Goal: Task Accomplishment & Management: Manage account settings

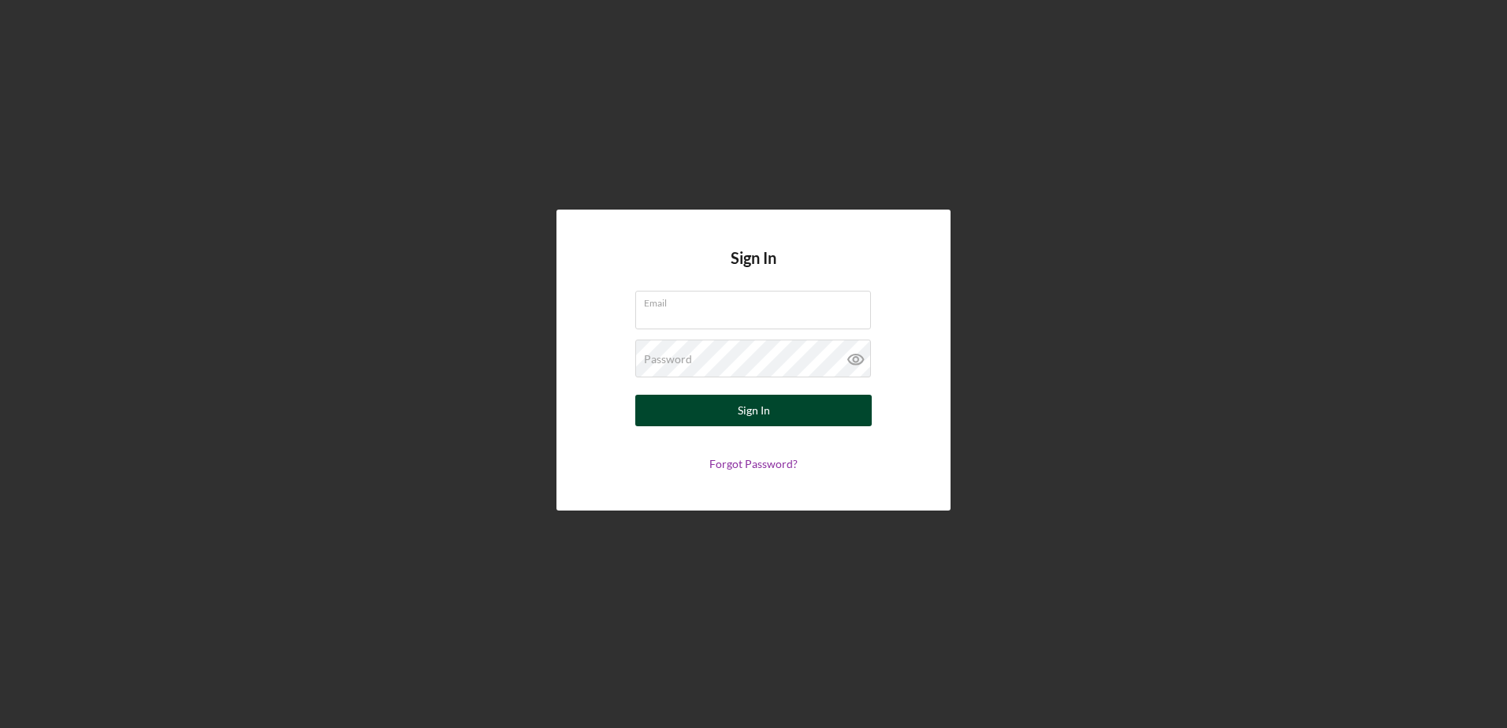
type input "GLC Tee's"
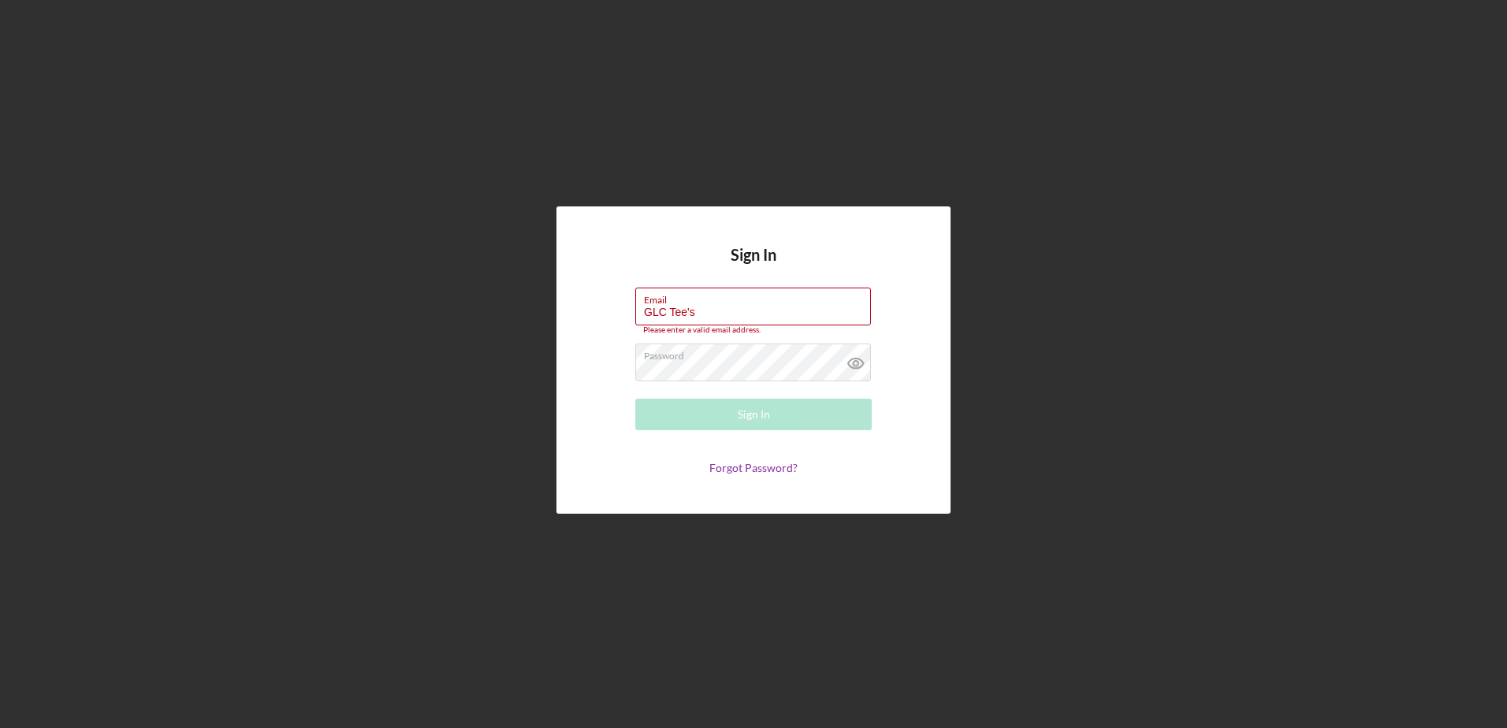
drag, startPoint x: 5, startPoint y: 198, endPoint x: 26, endPoint y: 5, distance: 194.3
click at [9, 192] on div "Sign In Email GLC Tee's Please enter a valid email address. Password Sign In Fo…" at bounding box center [753, 364] width 1507 height 728
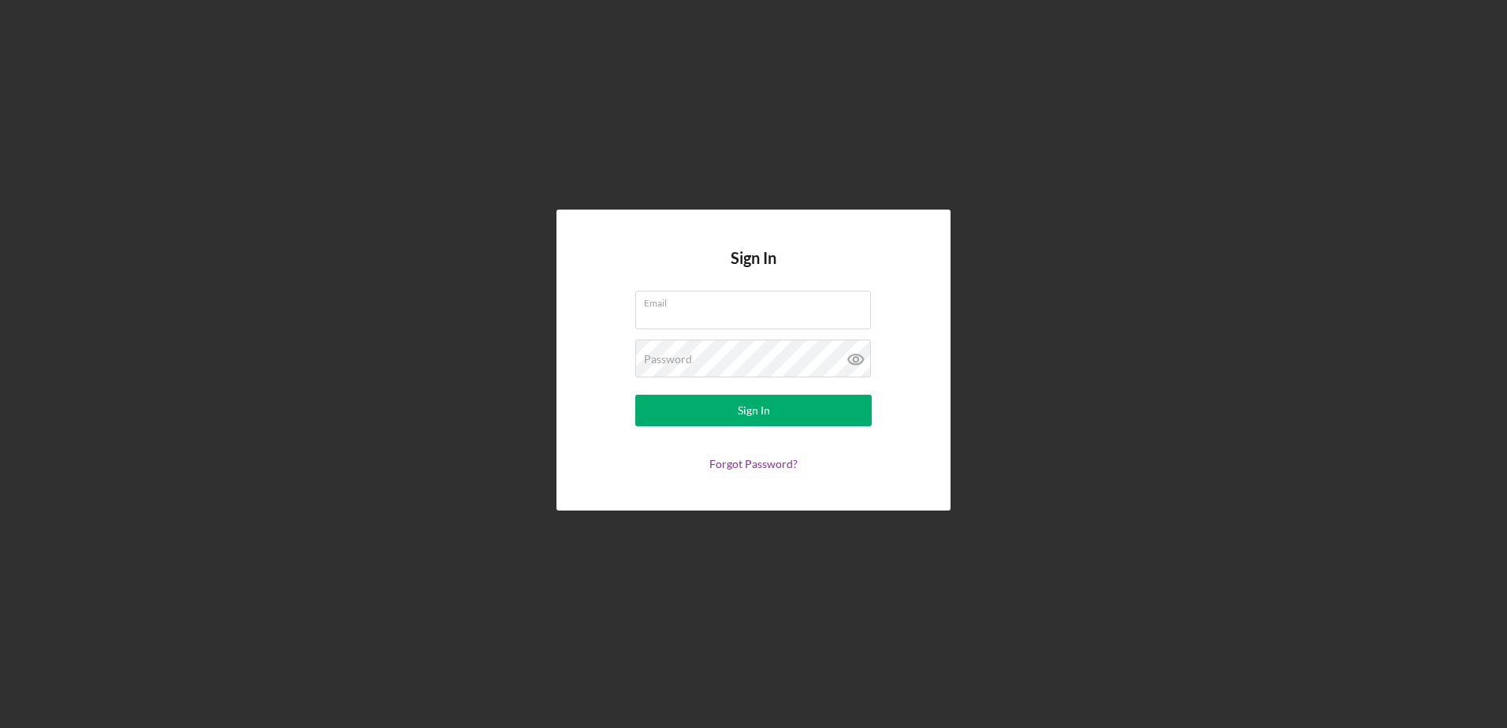
type input "GLC Tee's"
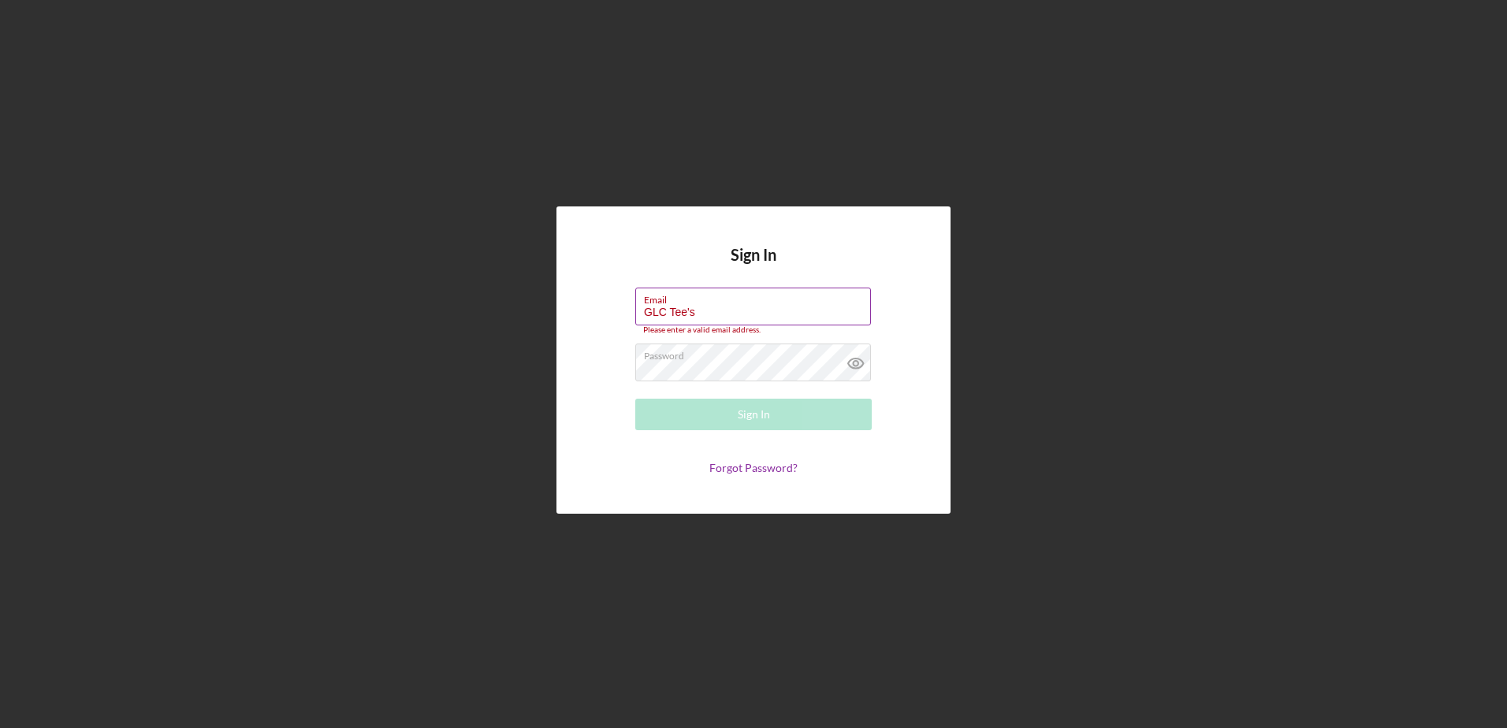
click at [733, 297] on label "Email" at bounding box center [757, 297] width 227 height 17
click at [733, 297] on input "GLC Tee's" at bounding box center [753, 307] width 236 height 38
drag, startPoint x: 734, startPoint y: 303, endPoint x: 563, endPoint y: 302, distance: 171.1
click at [563, 302] on div "Sign In Email GLC Tee's Please enter a valid email address. Password Sign In Fo…" at bounding box center [754, 361] width 394 height 308
click at [733, 309] on input "GLC Tee's" at bounding box center [753, 307] width 236 height 38
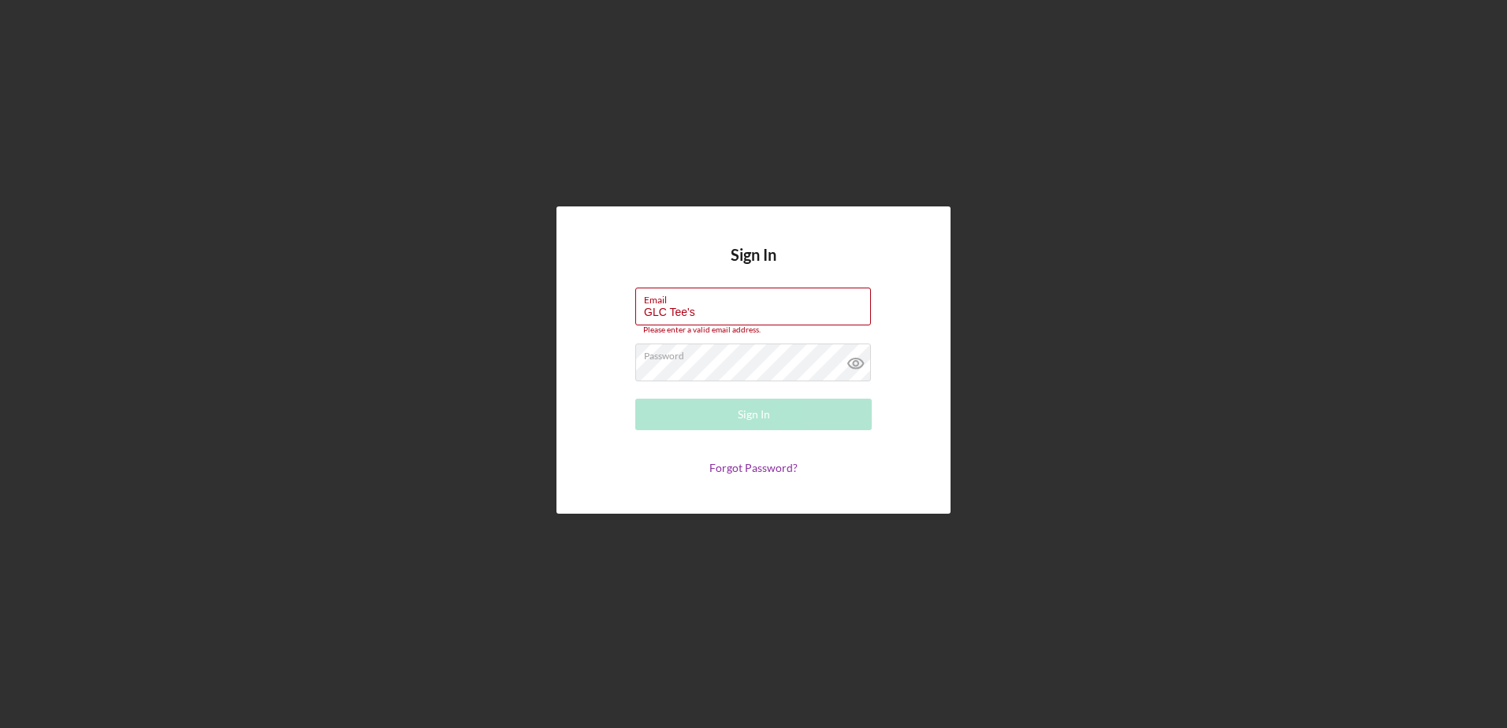
drag, startPoint x: 726, startPoint y: 307, endPoint x: 591, endPoint y: 293, distance: 135.5
click at [591, 293] on div "Sign In Email GLC Tee's Please enter a valid email address. Password Sign In Fo…" at bounding box center [754, 361] width 394 height 308
type input "1063halk@gmail.com"
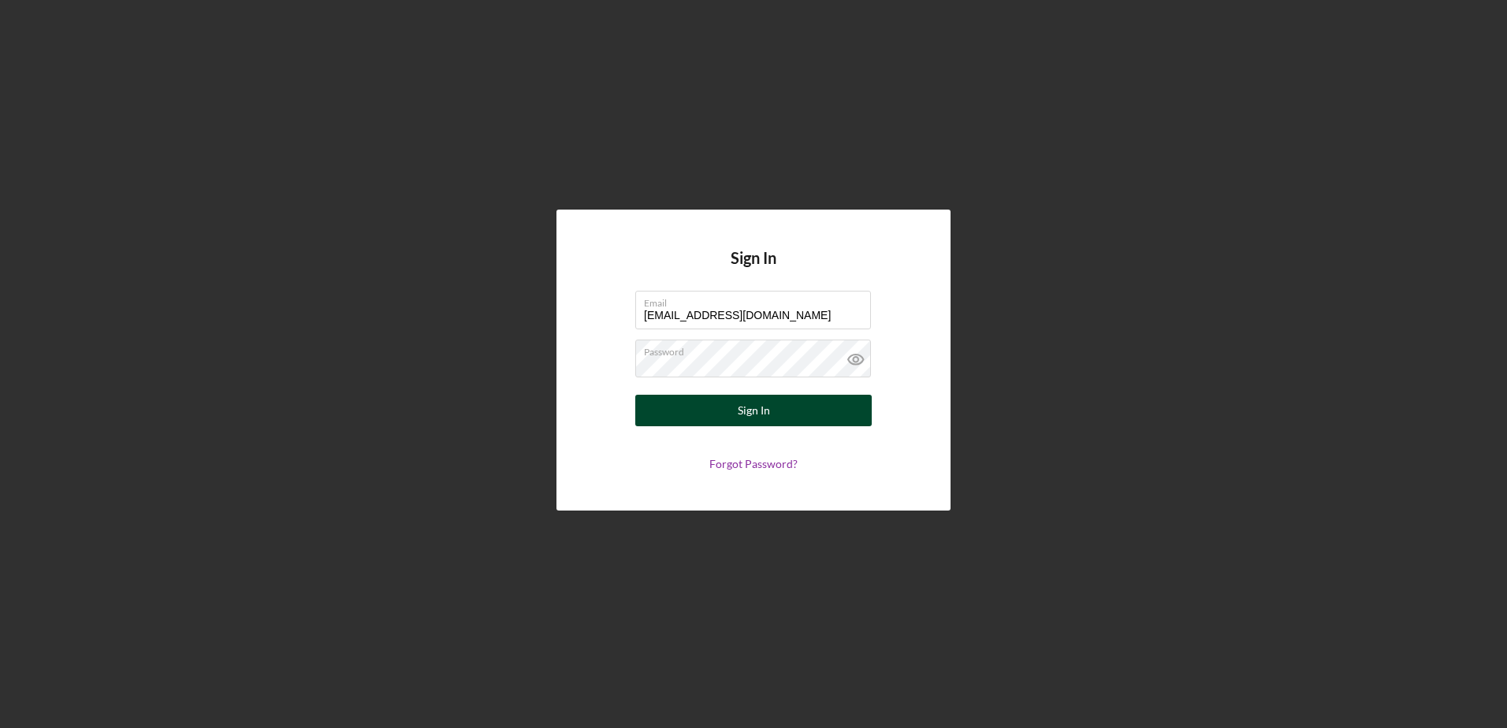
click at [746, 408] on div "Sign In" at bounding box center [754, 411] width 32 height 32
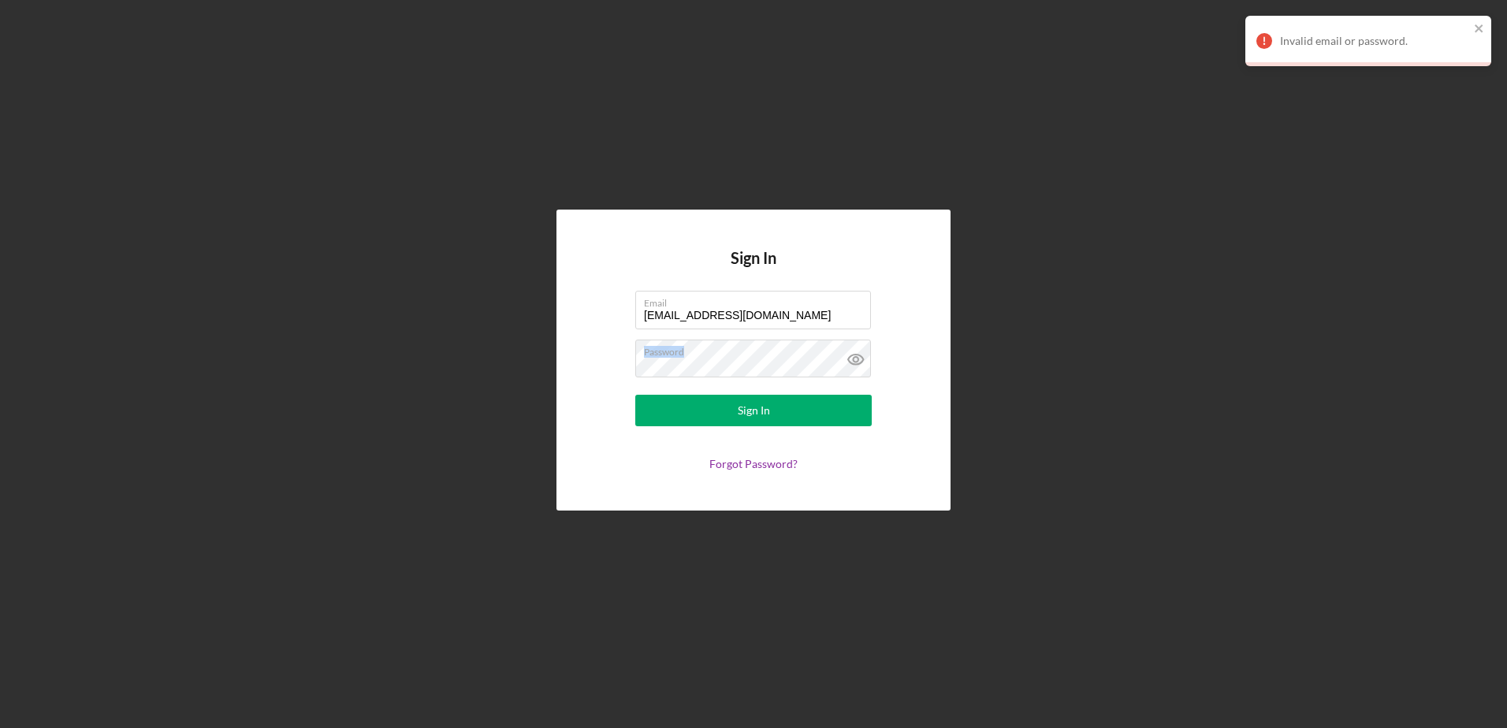
drag, startPoint x: 737, startPoint y: 356, endPoint x: 554, endPoint y: 343, distance: 183.4
click at [554, 343] on div "Sign In Email 1063halk@gmail.com Password Sign In Forgot Password?" at bounding box center [753, 360] width 1491 height 721
click at [851, 344] on icon at bounding box center [855, 359] width 39 height 39
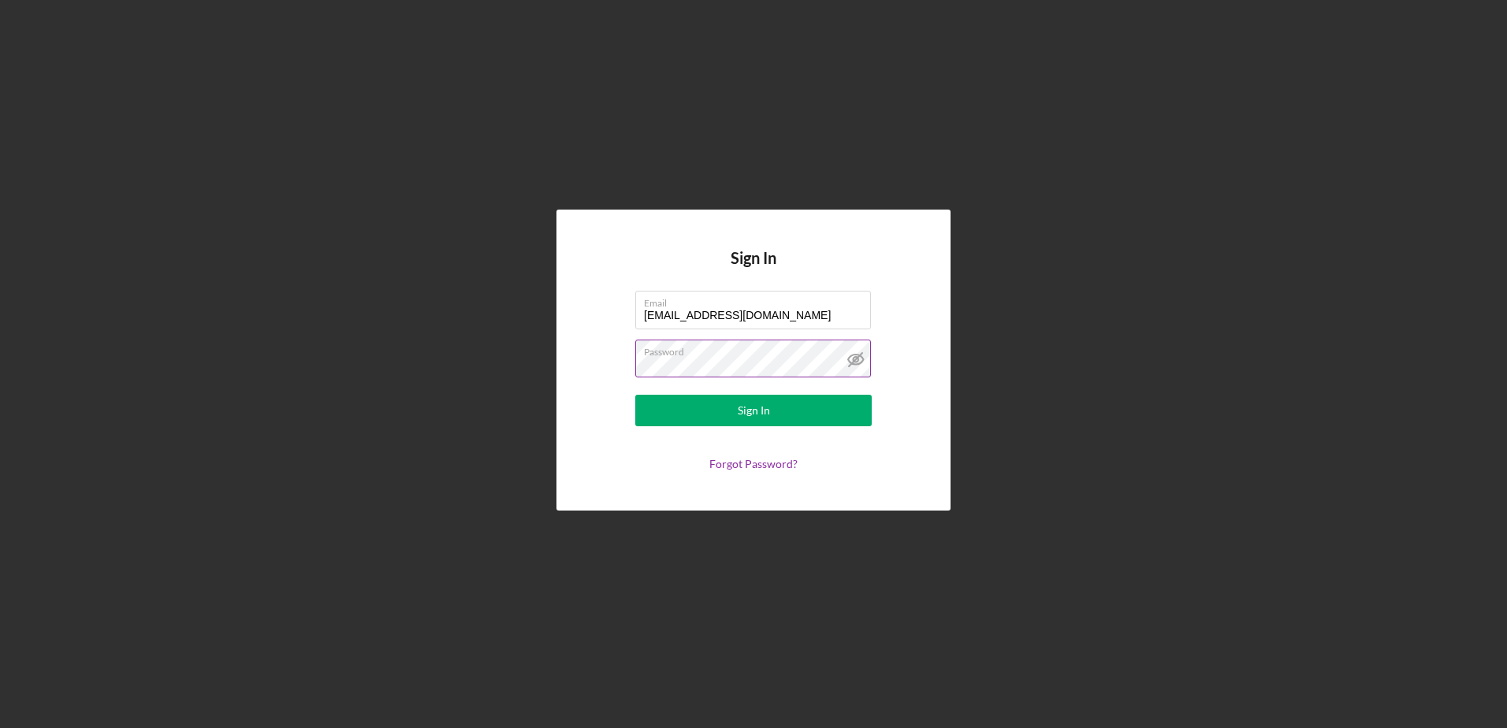
click at [739, 394] on form "Email 1063halk@gmail.com Password Sign In Forgot Password?" at bounding box center [753, 381] width 315 height 180
click at [757, 363] on div "Password" at bounding box center [753, 359] width 236 height 39
drag, startPoint x: 763, startPoint y: 358, endPoint x: 481, endPoint y: 329, distance: 283.7
click at [488, 332] on div "Sign In Email 1063halk@gmail.com Password Sign In Forgot Password?" at bounding box center [753, 360] width 1491 height 721
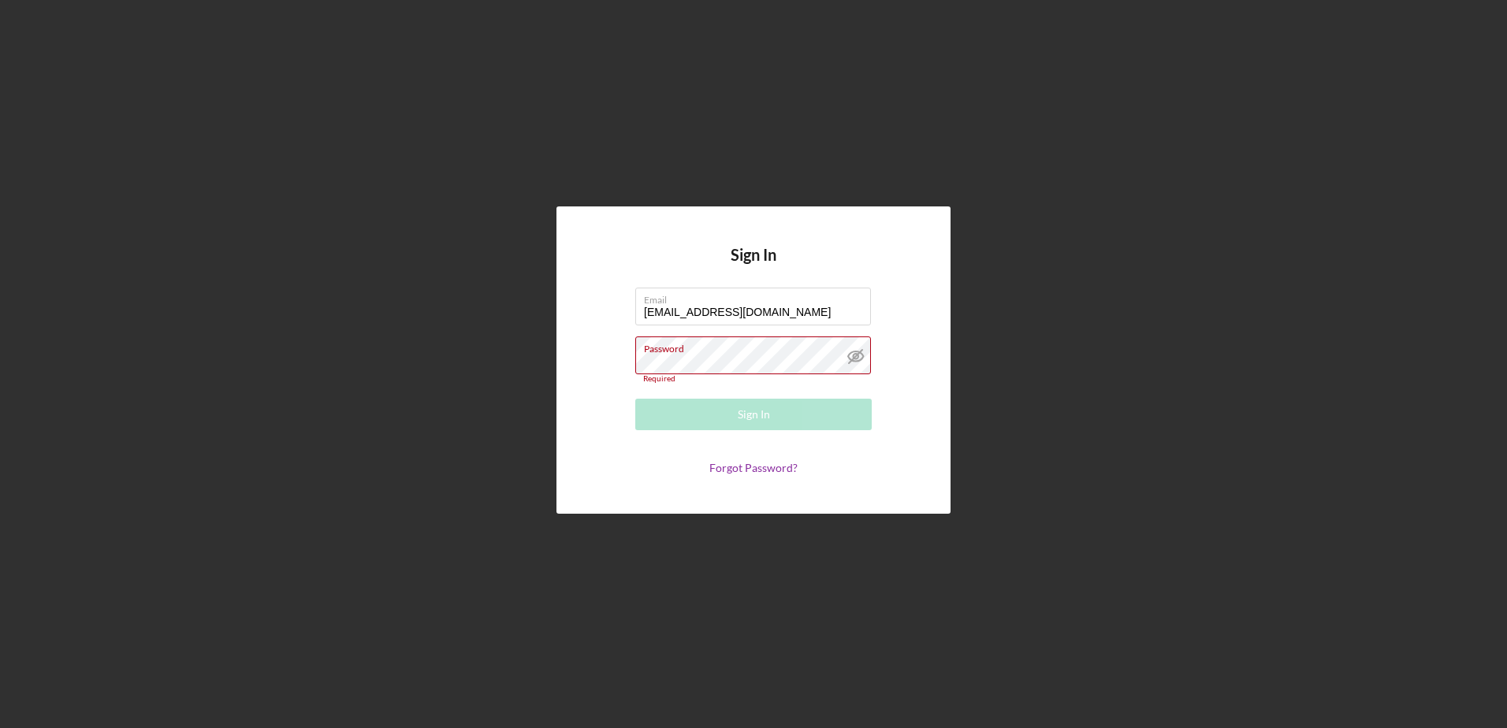
drag, startPoint x: 961, startPoint y: 546, endPoint x: 970, endPoint y: 527, distance: 20.5
click at [966, 537] on div "Sign In Email 1063halk@gmail.com Password Required Sign In Forgot Password?" at bounding box center [753, 360] width 1491 height 721
drag, startPoint x: 817, startPoint y: 143, endPoint x: 585, endPoint y: 6, distance: 268.9
click at [750, 81] on div "Sign In Email 1063halk@gmail.com Password Required Sign In Forgot Password?" at bounding box center [753, 360] width 1491 height 721
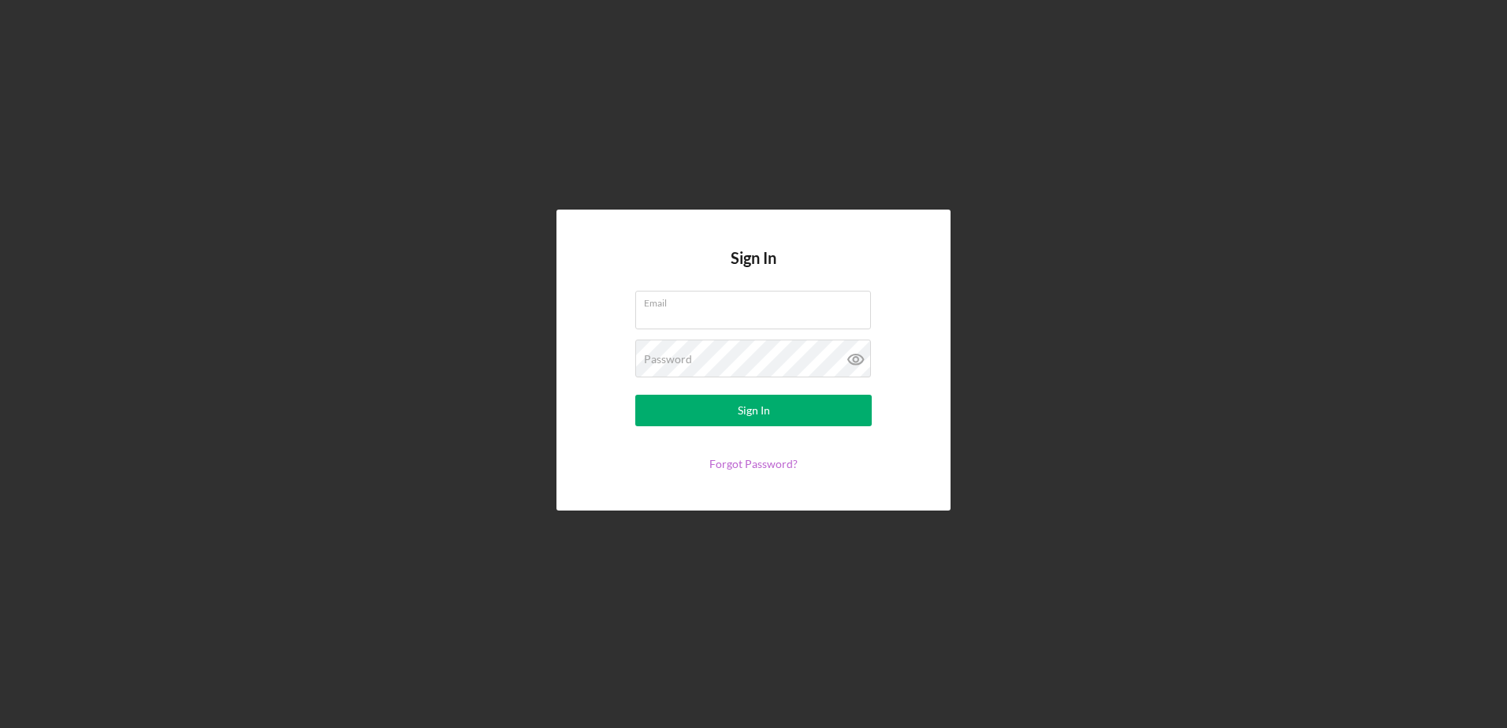
type input "GLC Tee's"
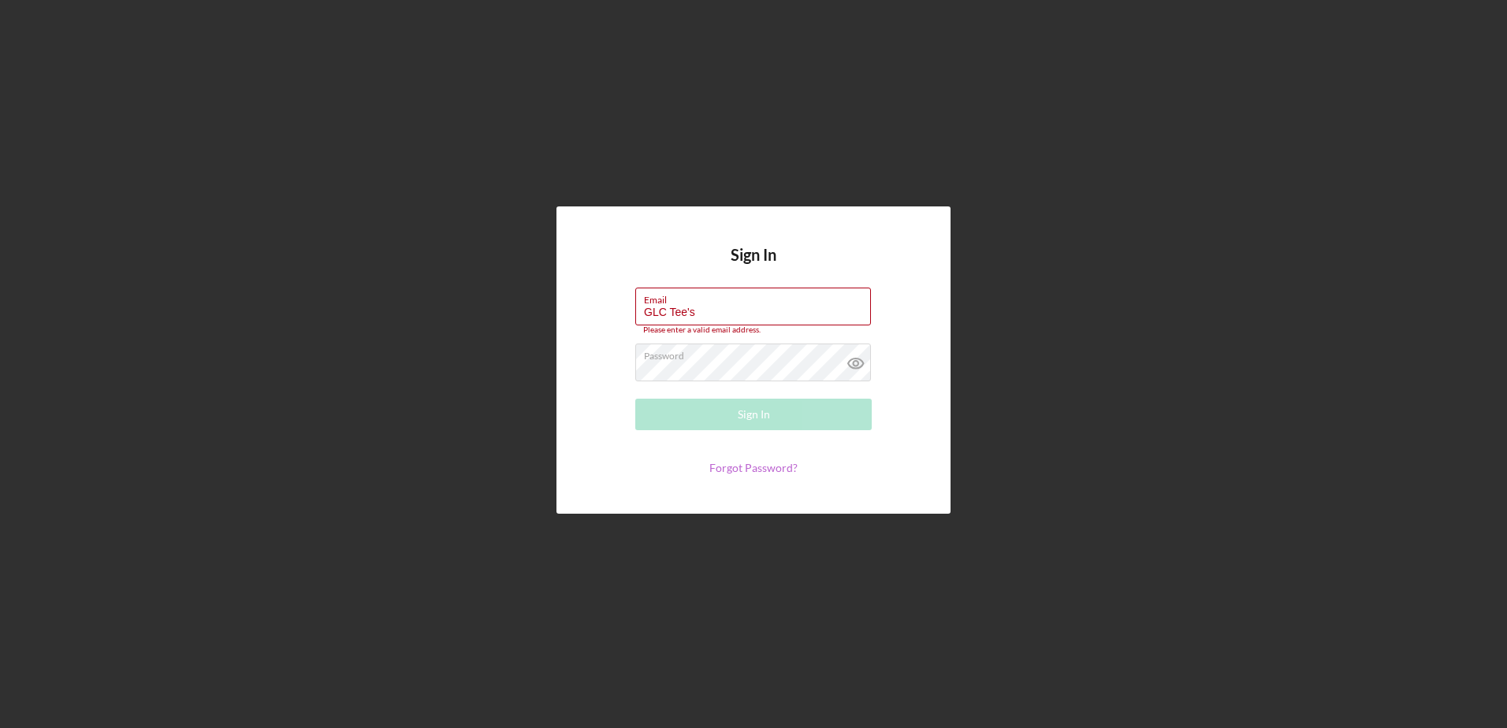
click at [742, 462] on link "Forgot Password?" at bounding box center [753, 467] width 88 height 13
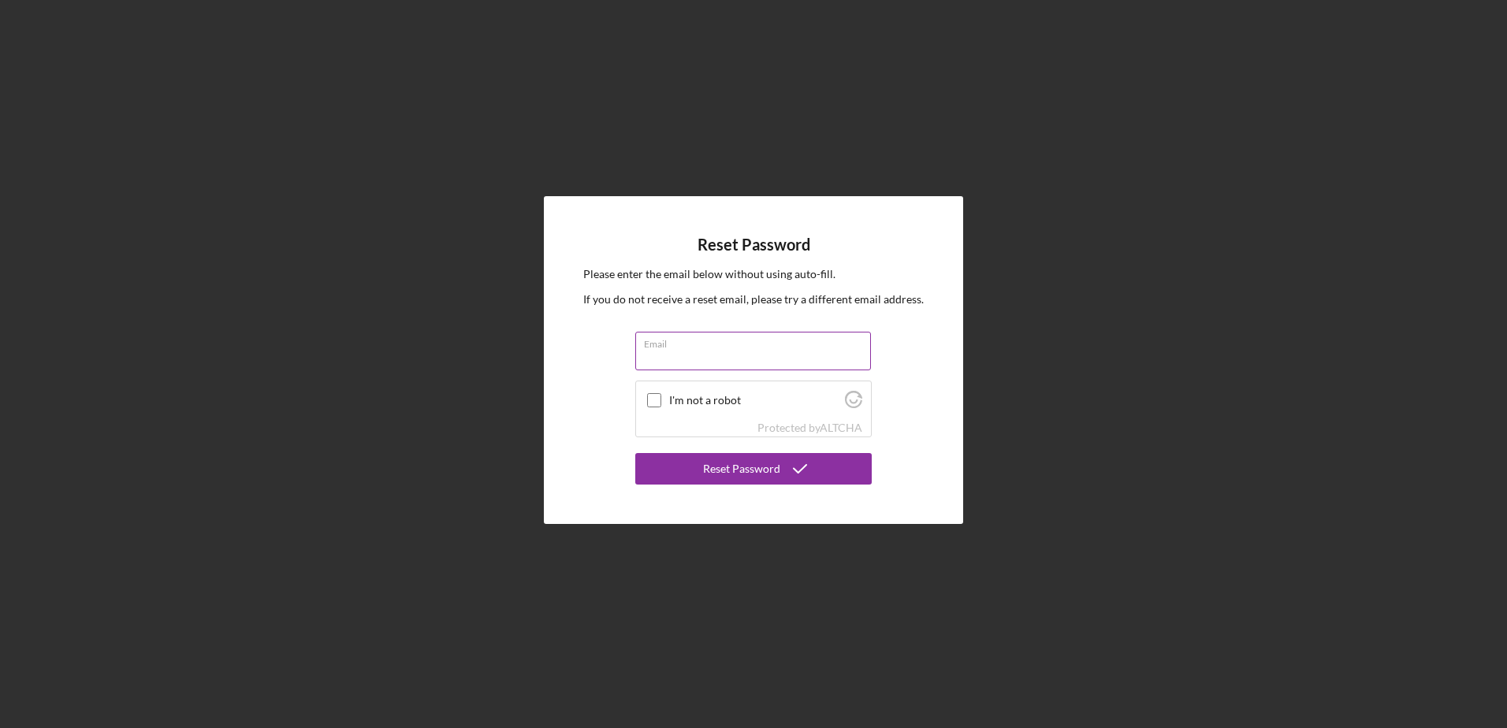
click at [699, 351] on input "Email" at bounding box center [753, 351] width 236 height 38
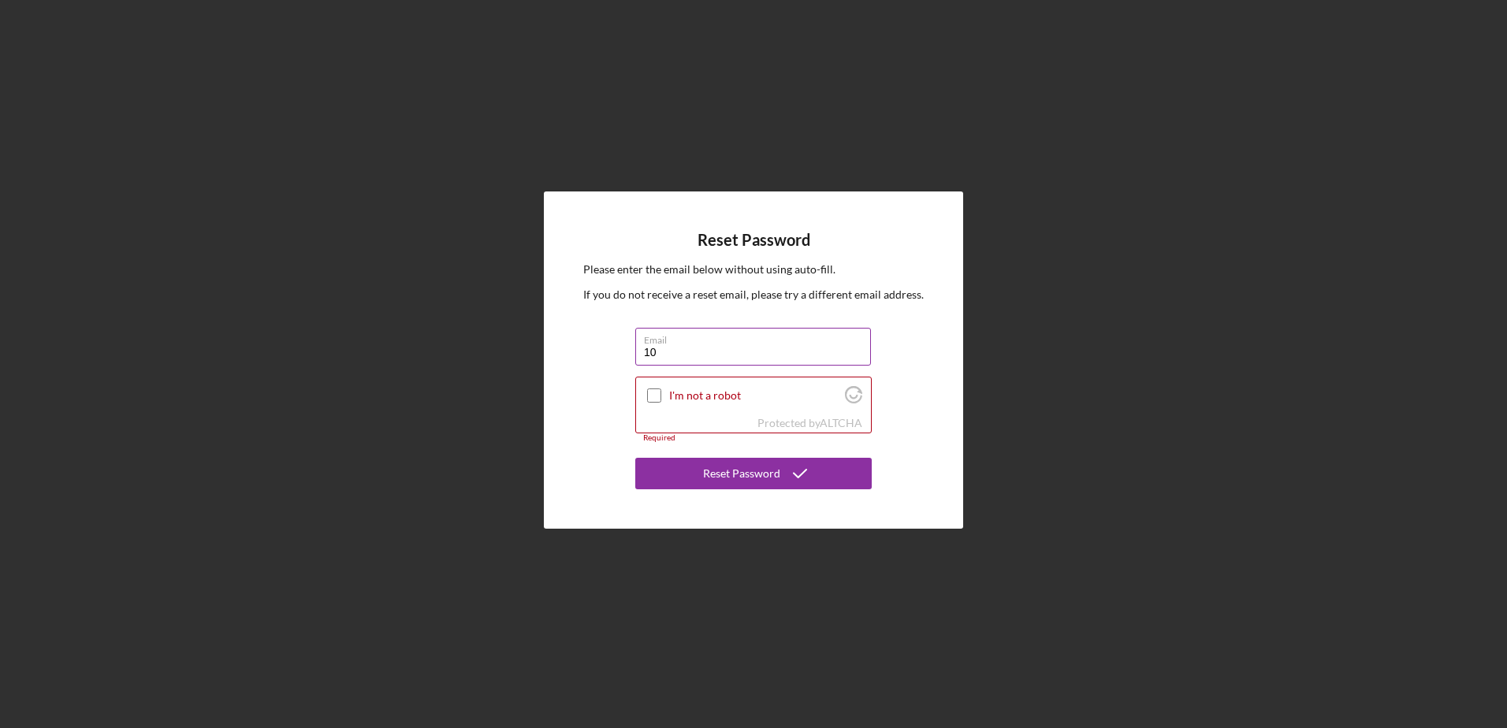
type input "[EMAIL_ADDRESS][DOMAIN_NAME]"
click at [648, 395] on input "I'm not a robot" at bounding box center [654, 396] width 14 height 14
checkbox input "true"
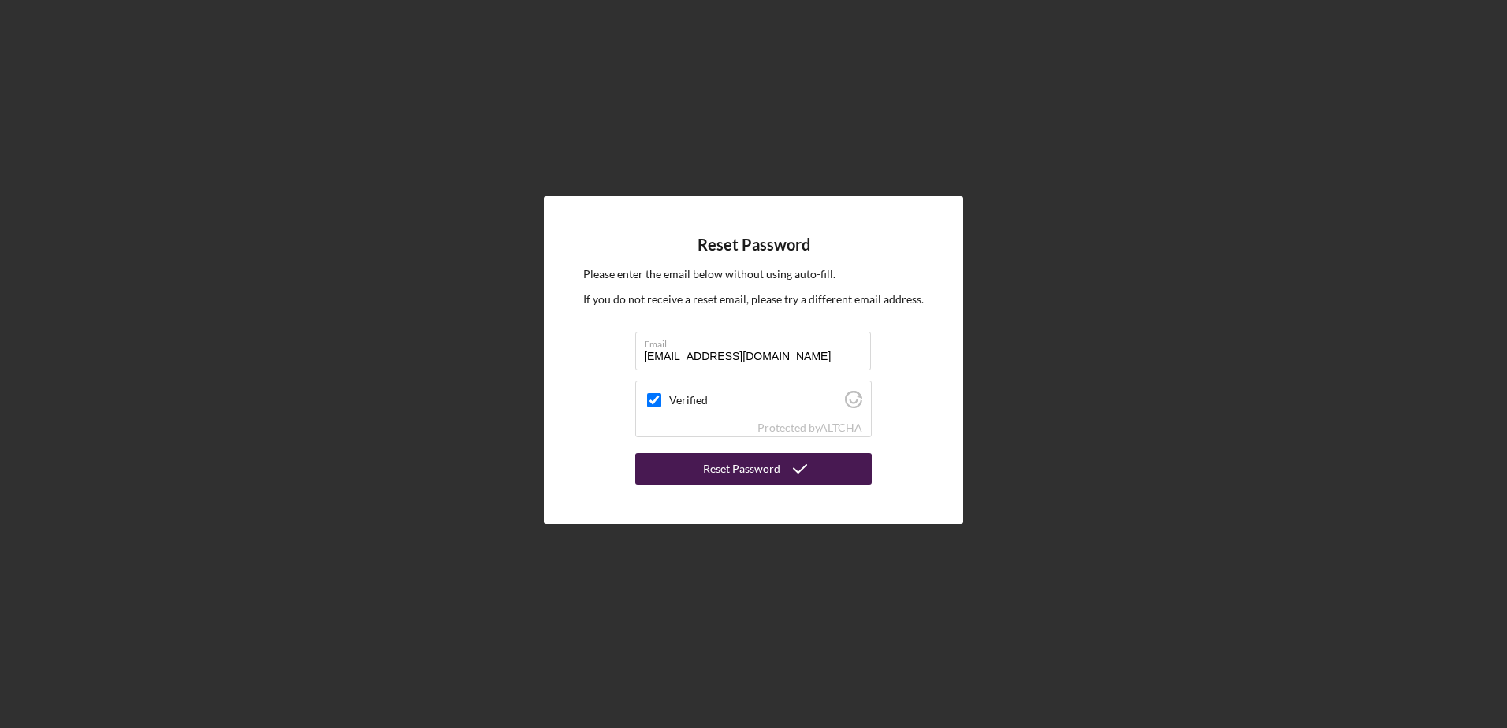
click at [734, 460] on div "Reset Password" at bounding box center [741, 469] width 77 height 32
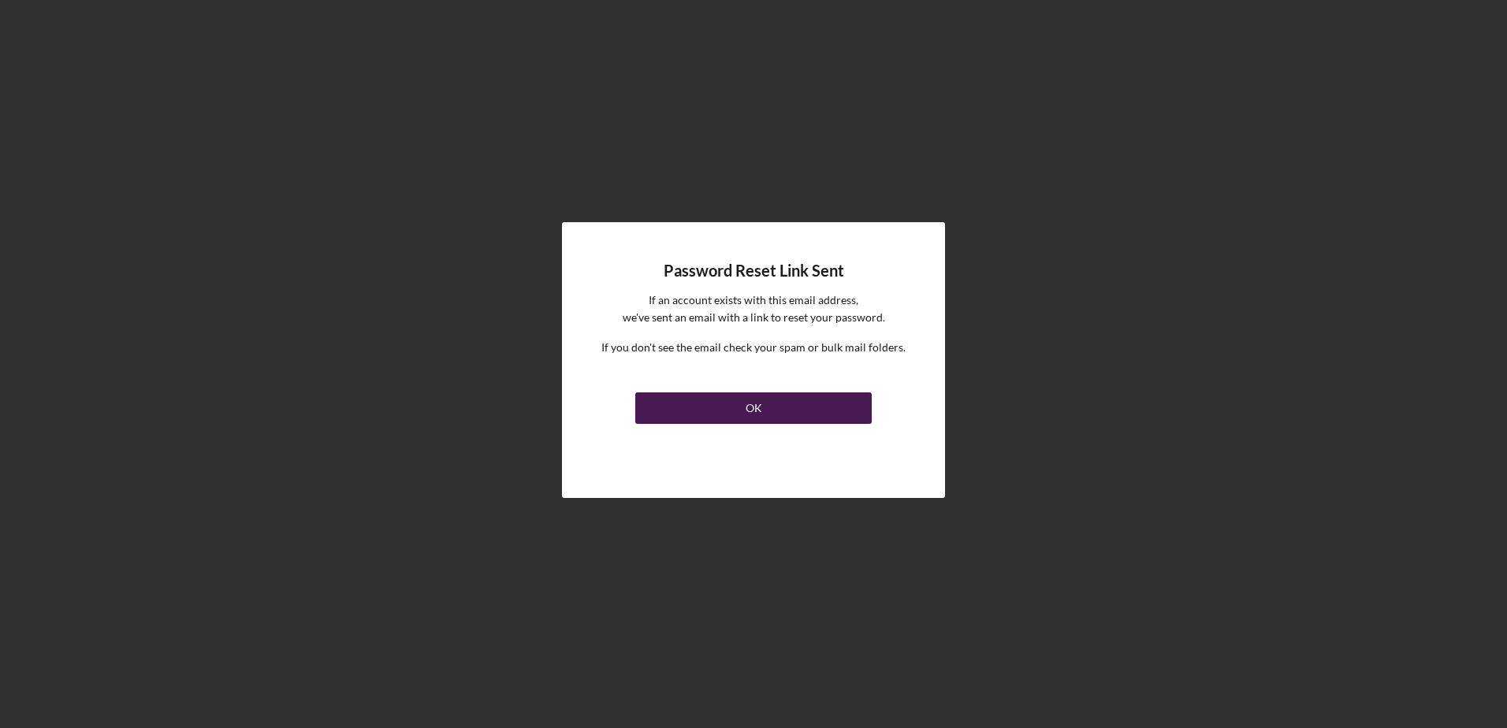
click at [755, 404] on div "OK" at bounding box center [754, 409] width 17 height 32
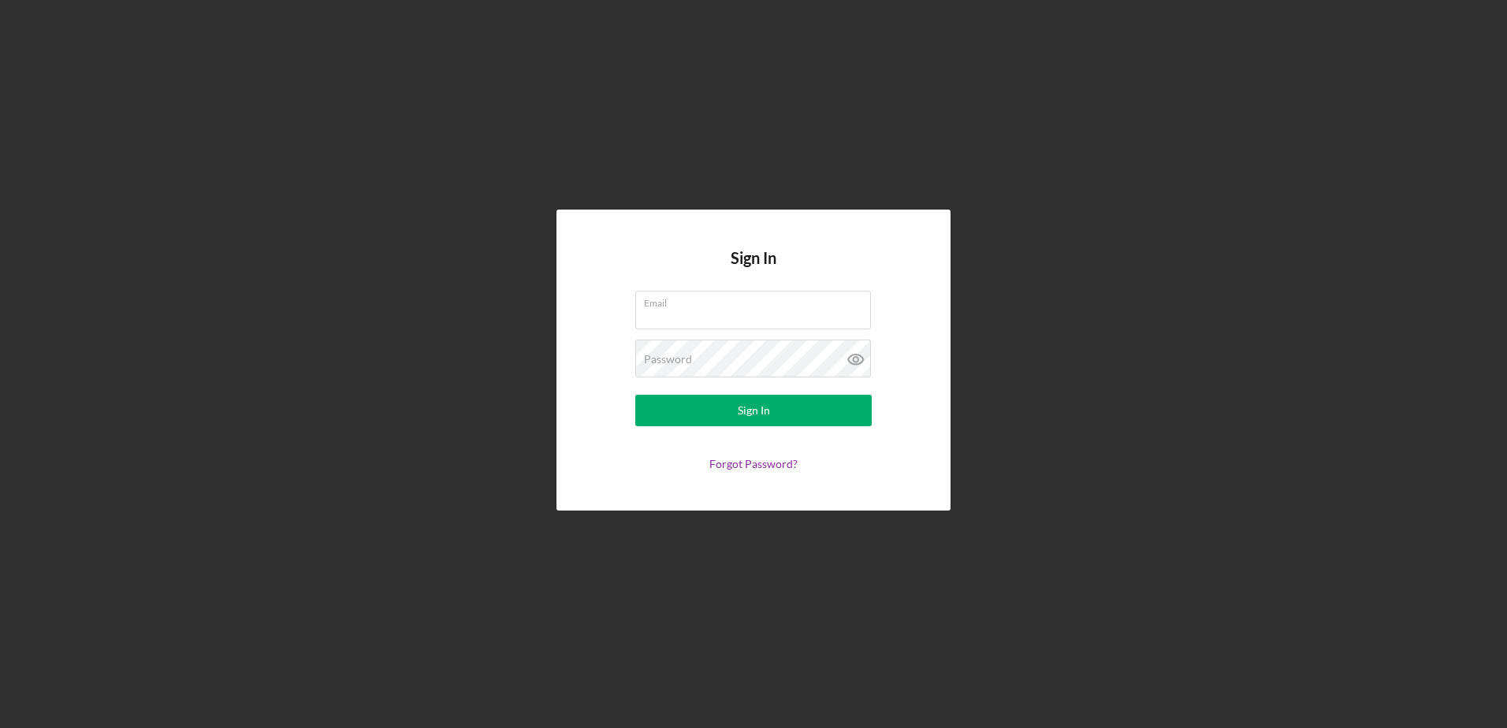
type input "GLC Tee's"
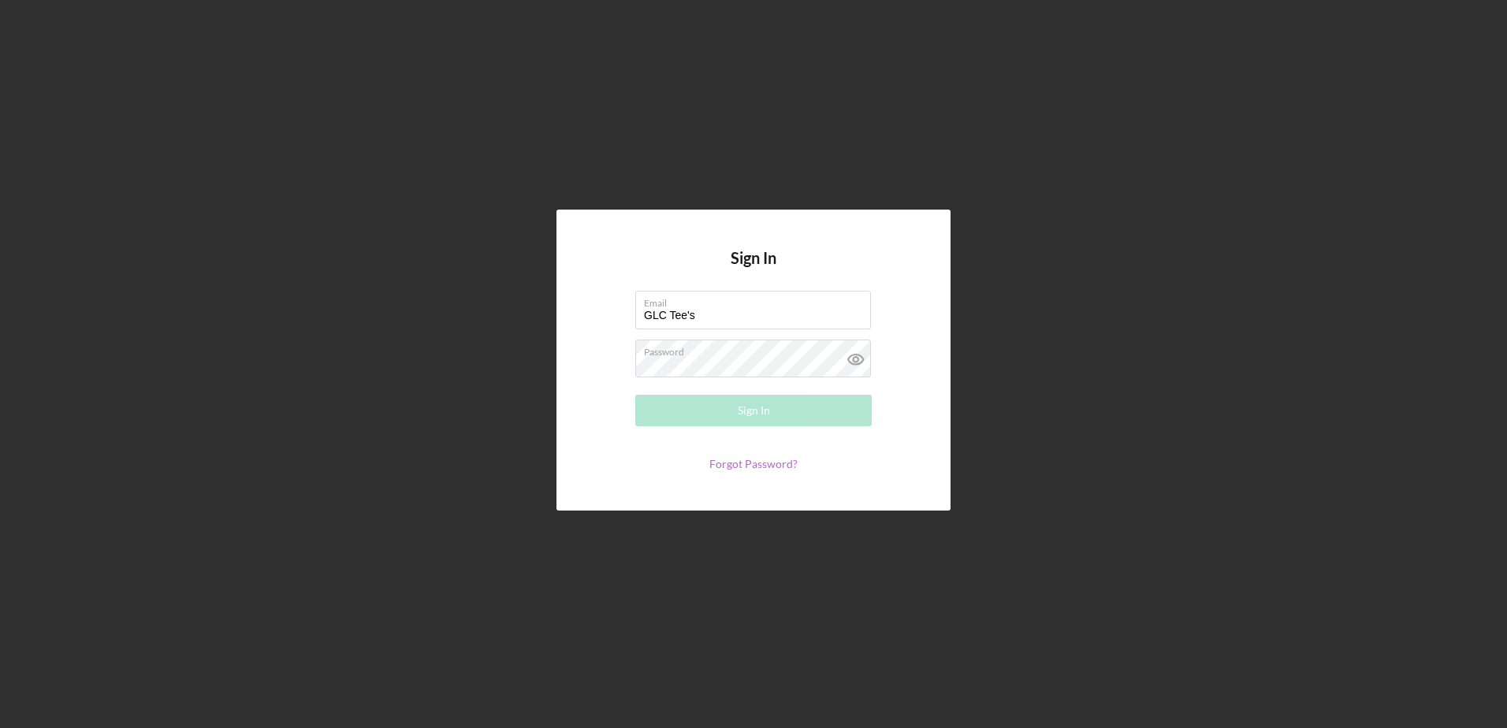
click at [759, 466] on link "Forgot Password?" at bounding box center [753, 463] width 88 height 13
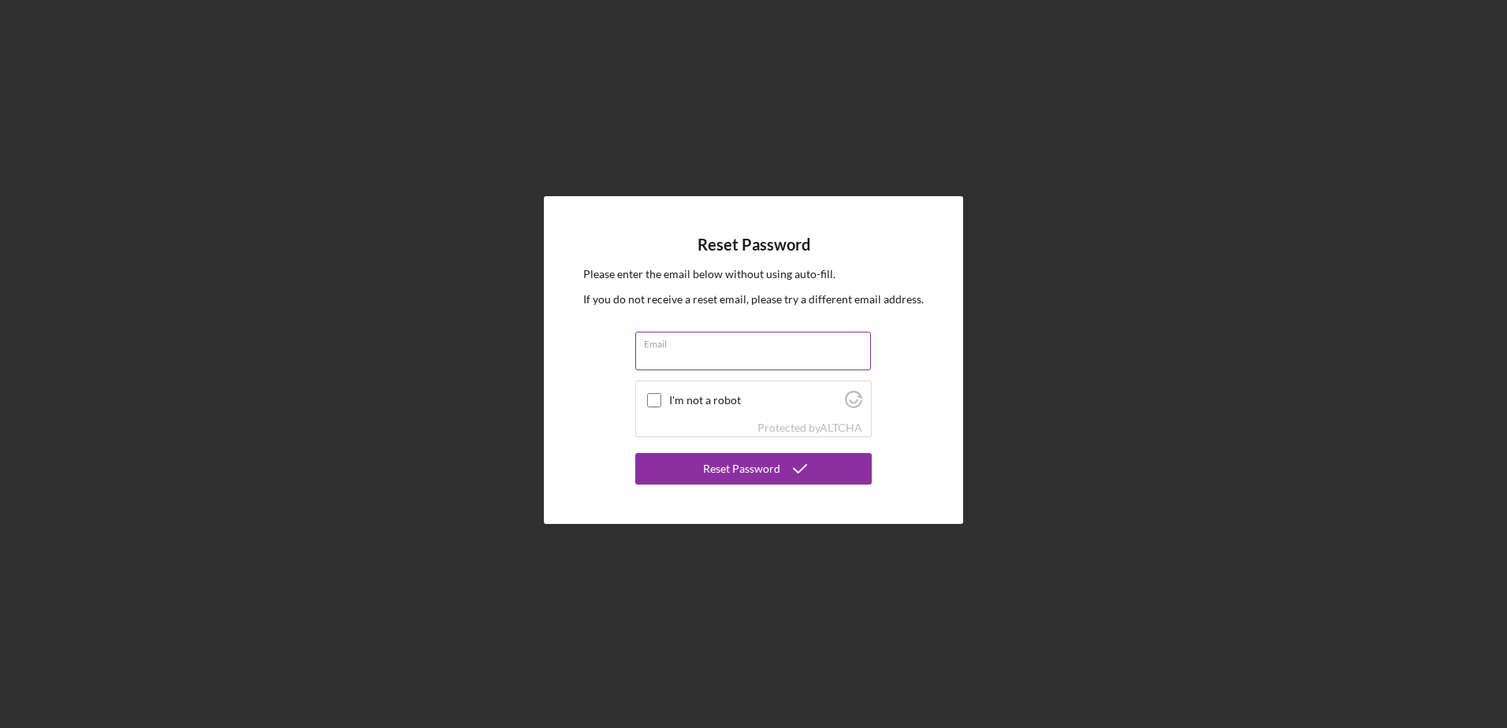
click at [687, 359] on input "Email" at bounding box center [753, 351] width 236 height 38
type input "1063halk@gmail.com"
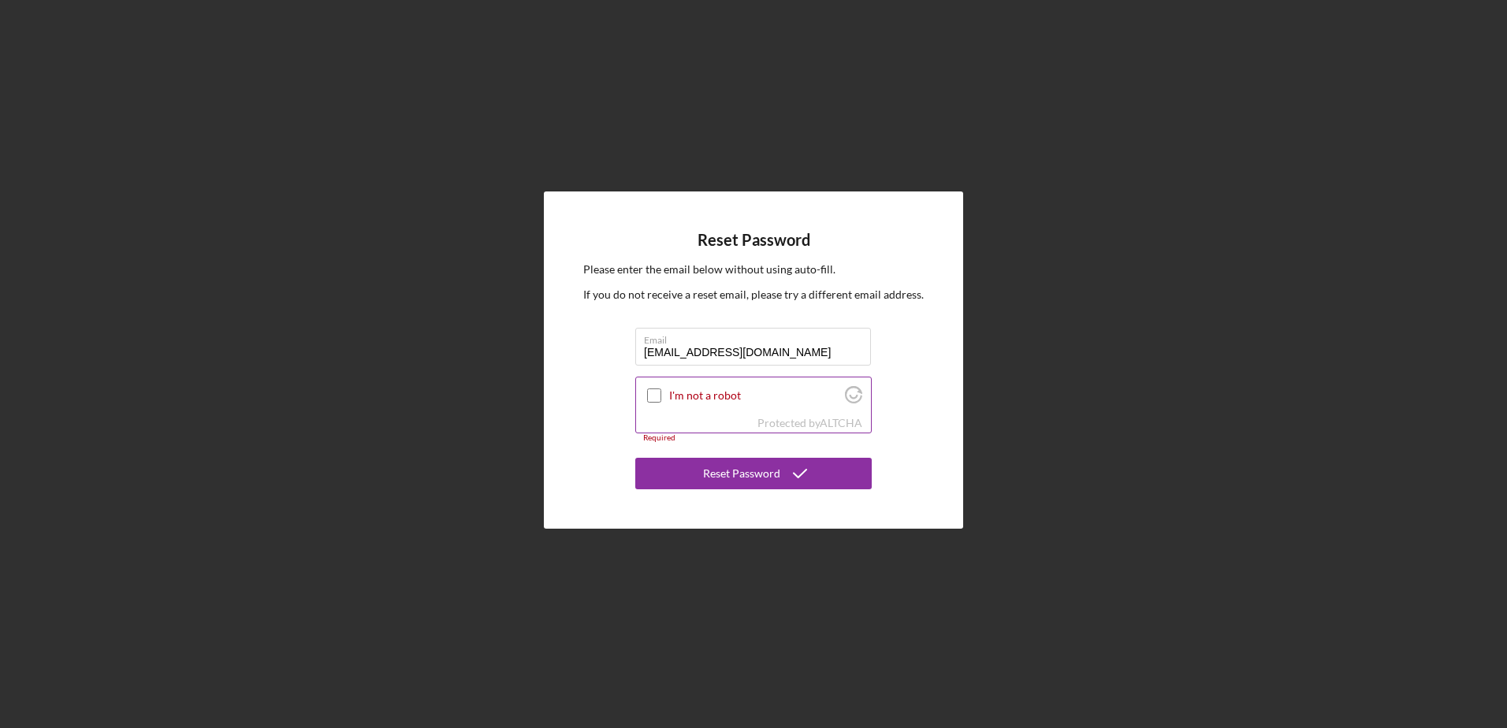
click at [660, 382] on div "I'm not a robot" at bounding box center [753, 396] width 235 height 37
click at [654, 395] on input "I'm not a robot" at bounding box center [654, 396] width 14 height 14
checkbox input "true"
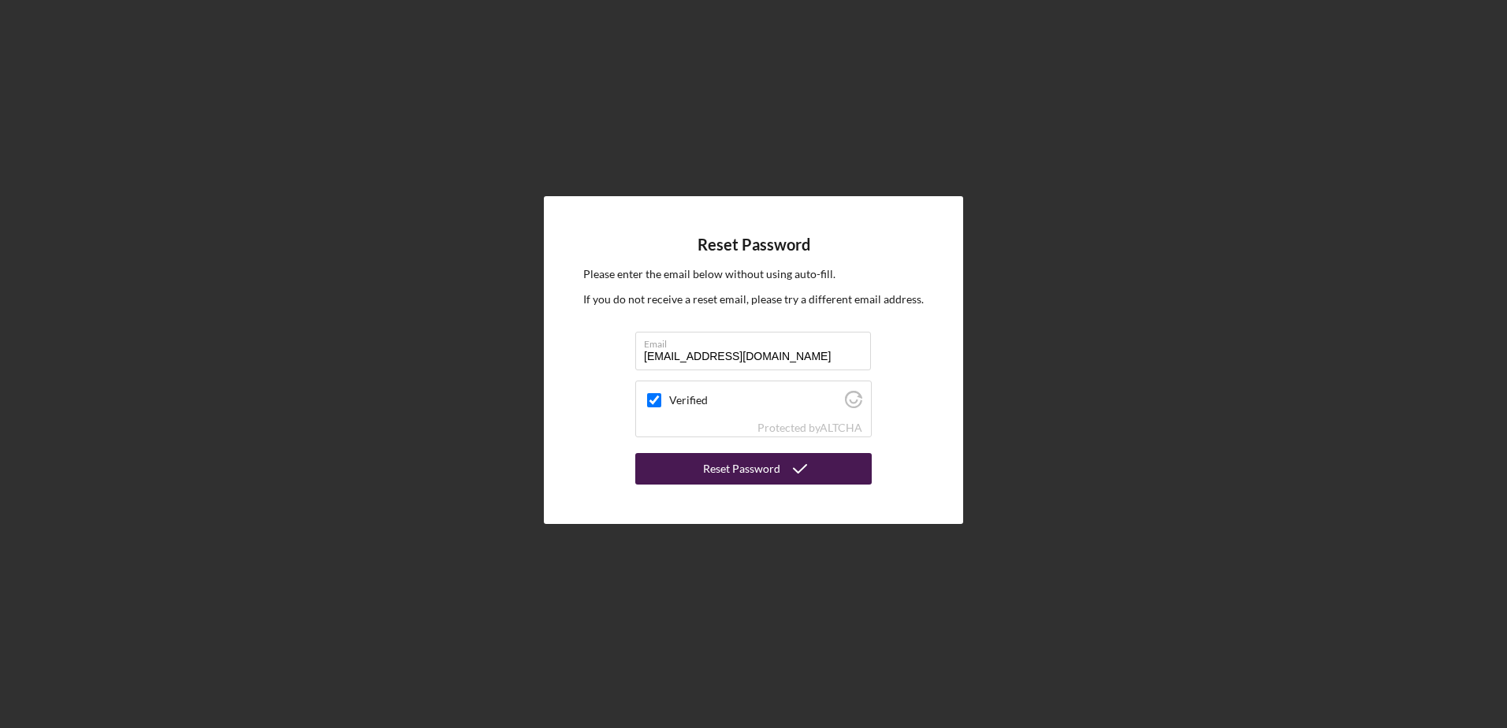
click at [740, 468] on div "Reset Password" at bounding box center [741, 469] width 77 height 32
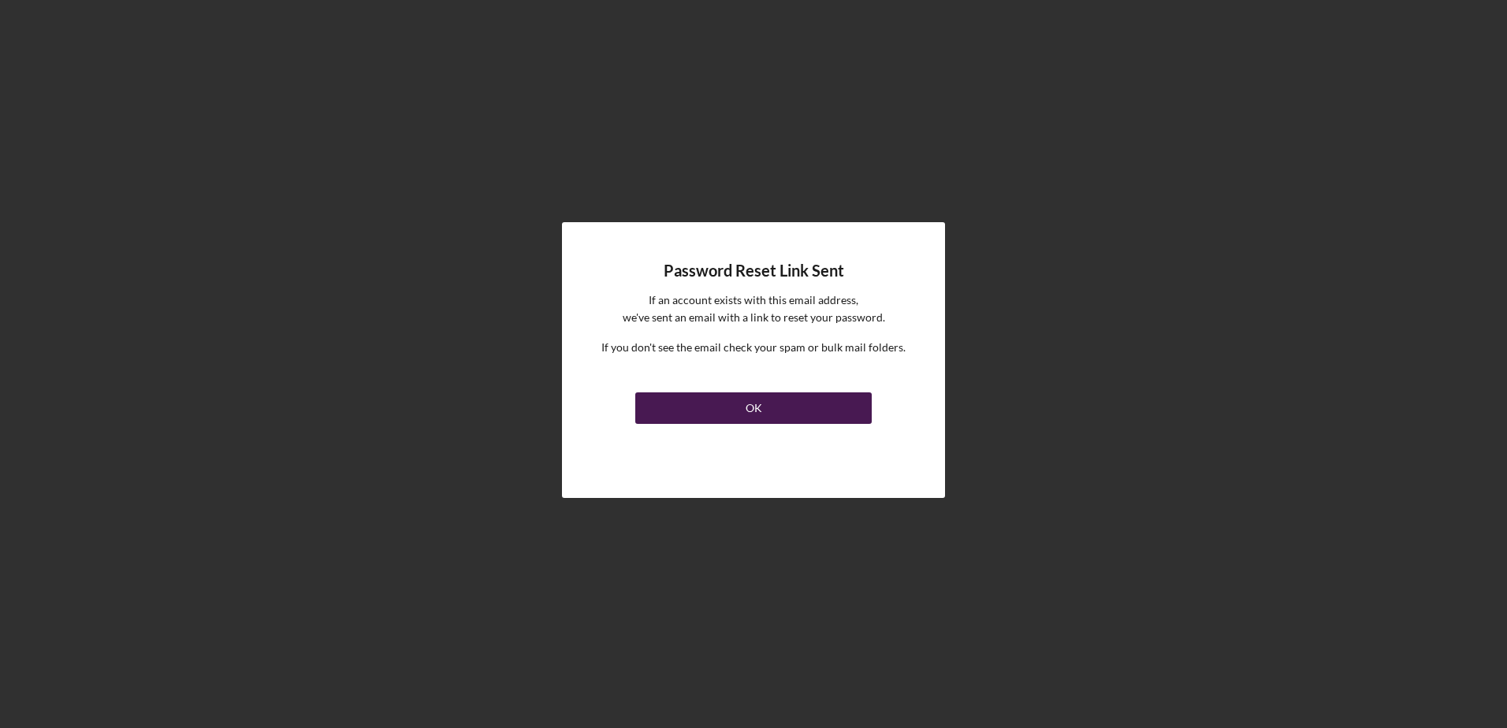
click at [760, 397] on div "OK" at bounding box center [754, 409] width 17 height 32
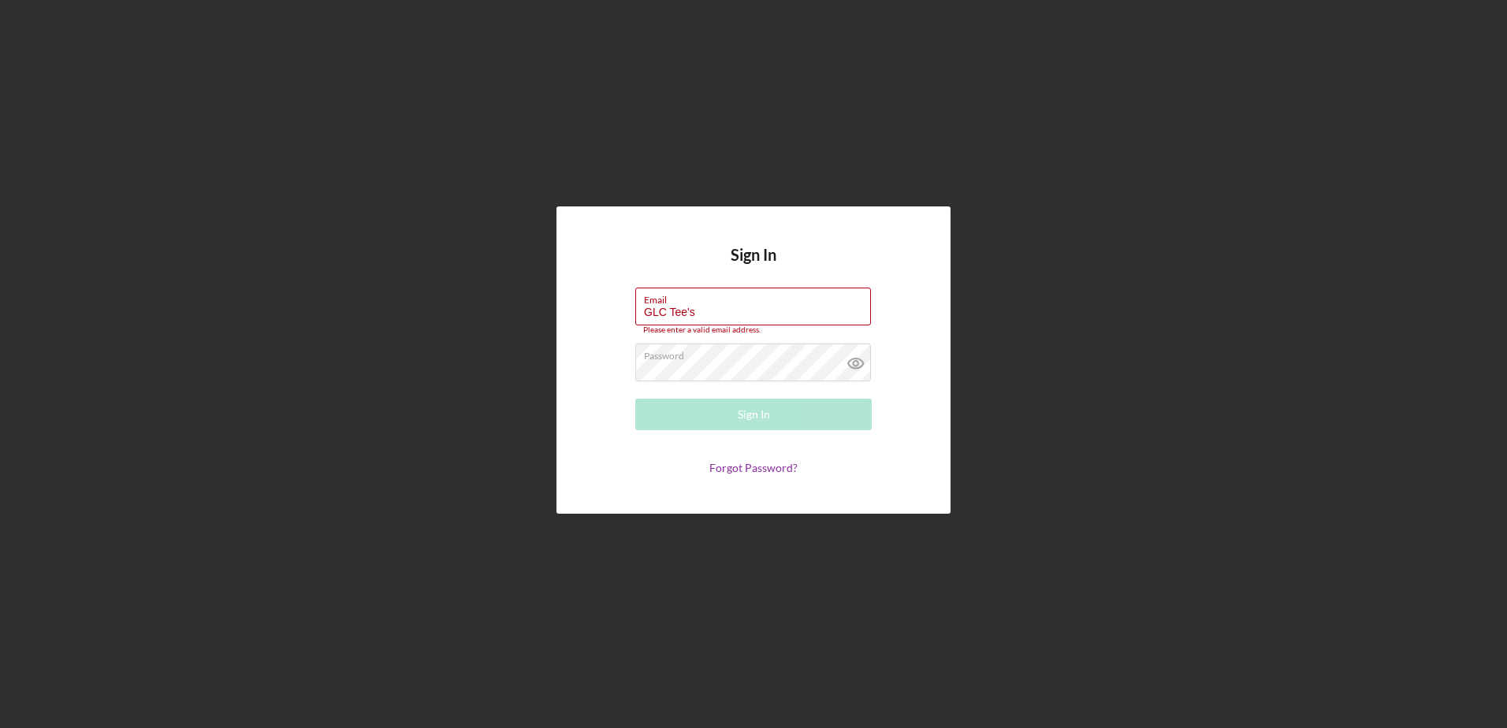
drag, startPoint x: 717, startPoint y: 314, endPoint x: 516, endPoint y: 302, distance: 200.6
click at [516, 302] on div "Sign In Email GLC Tee's Please enter a valid email address. Password Sign In Fo…" at bounding box center [753, 360] width 1491 height 721
type input "1063halk@gmail.com"
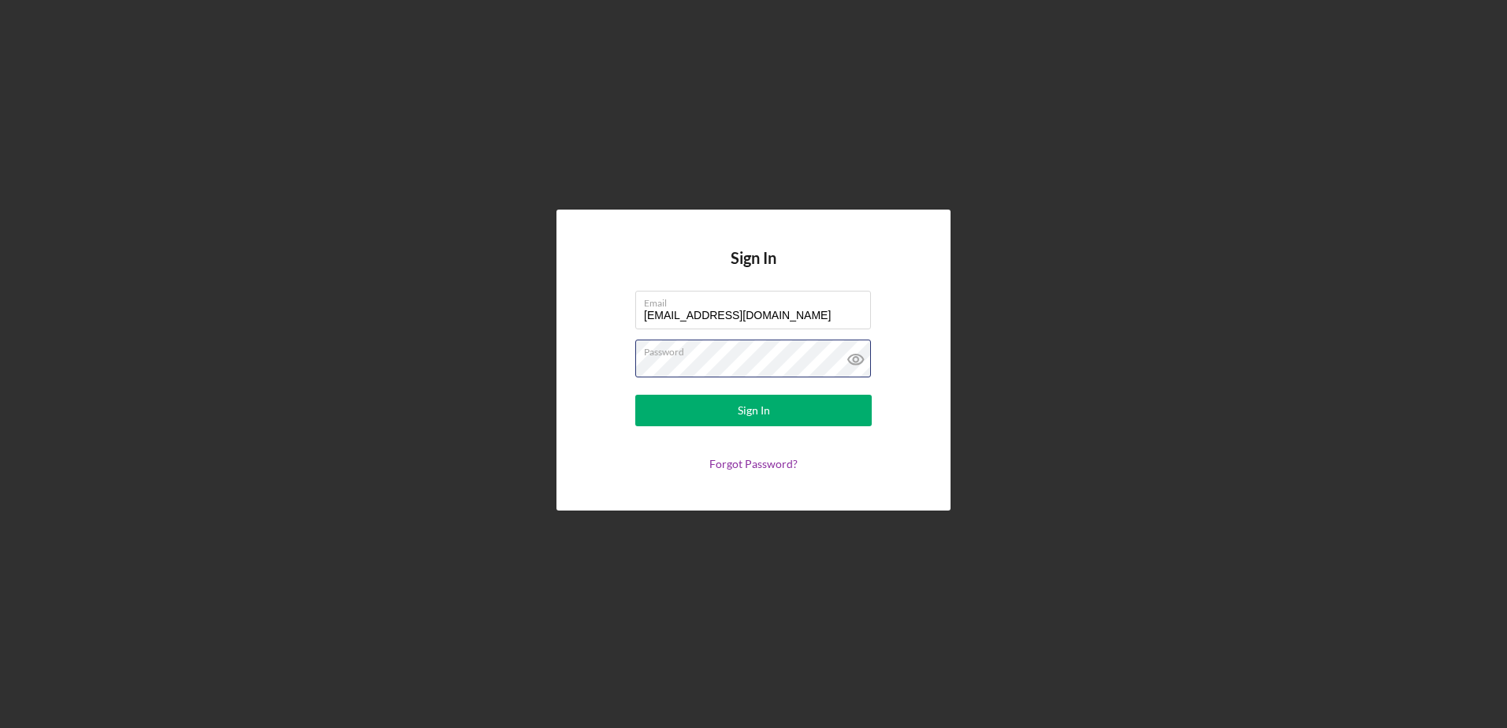
click at [499, 355] on div "Sign In Email 1063halk@gmail.com Password Sign In Forgot Password?" at bounding box center [753, 360] width 1491 height 721
click at [1349, 423] on div "Sign In Email 1063halk@gmail.com Password Sign In Forgot Password?" at bounding box center [753, 360] width 1491 height 721
click at [738, 408] on div "Sign In" at bounding box center [754, 411] width 32 height 32
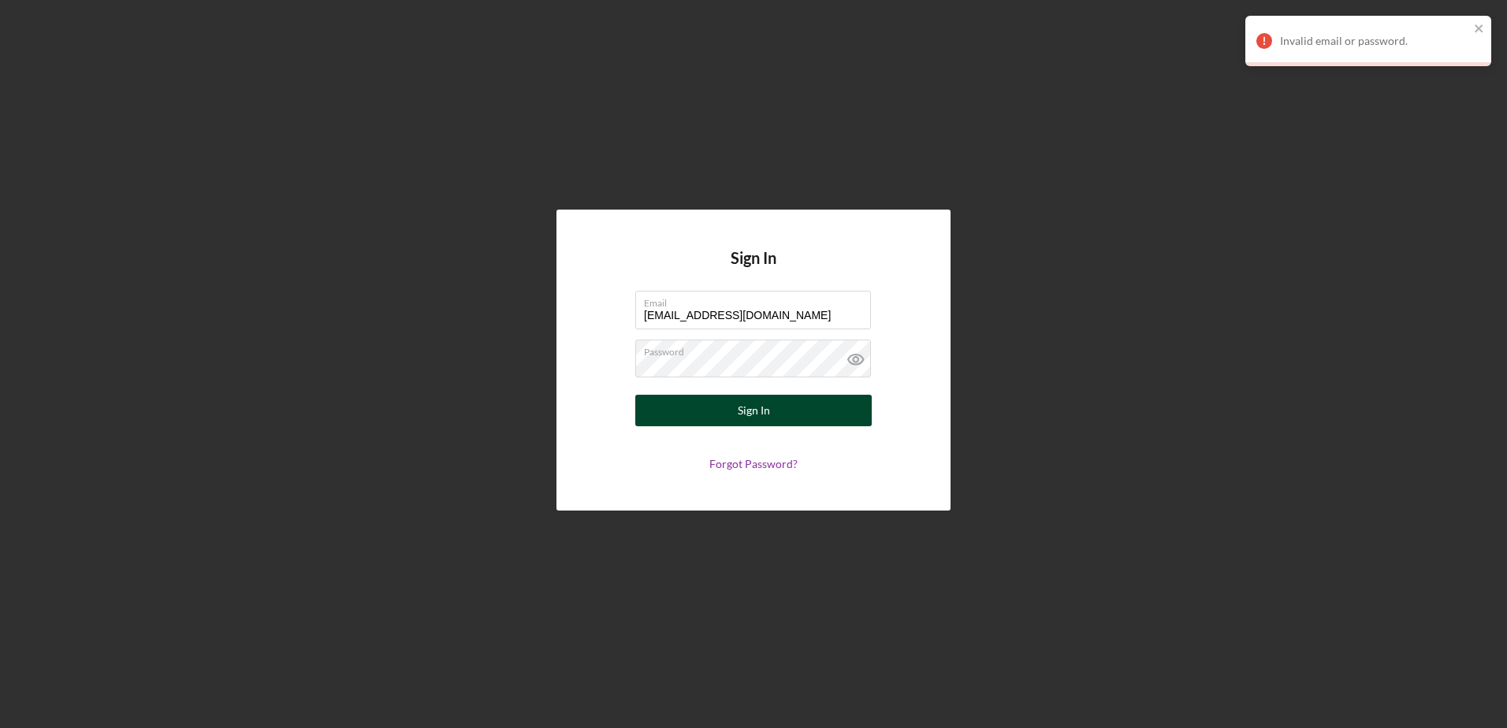
click at [732, 408] on button "Sign In" at bounding box center [753, 411] width 236 height 32
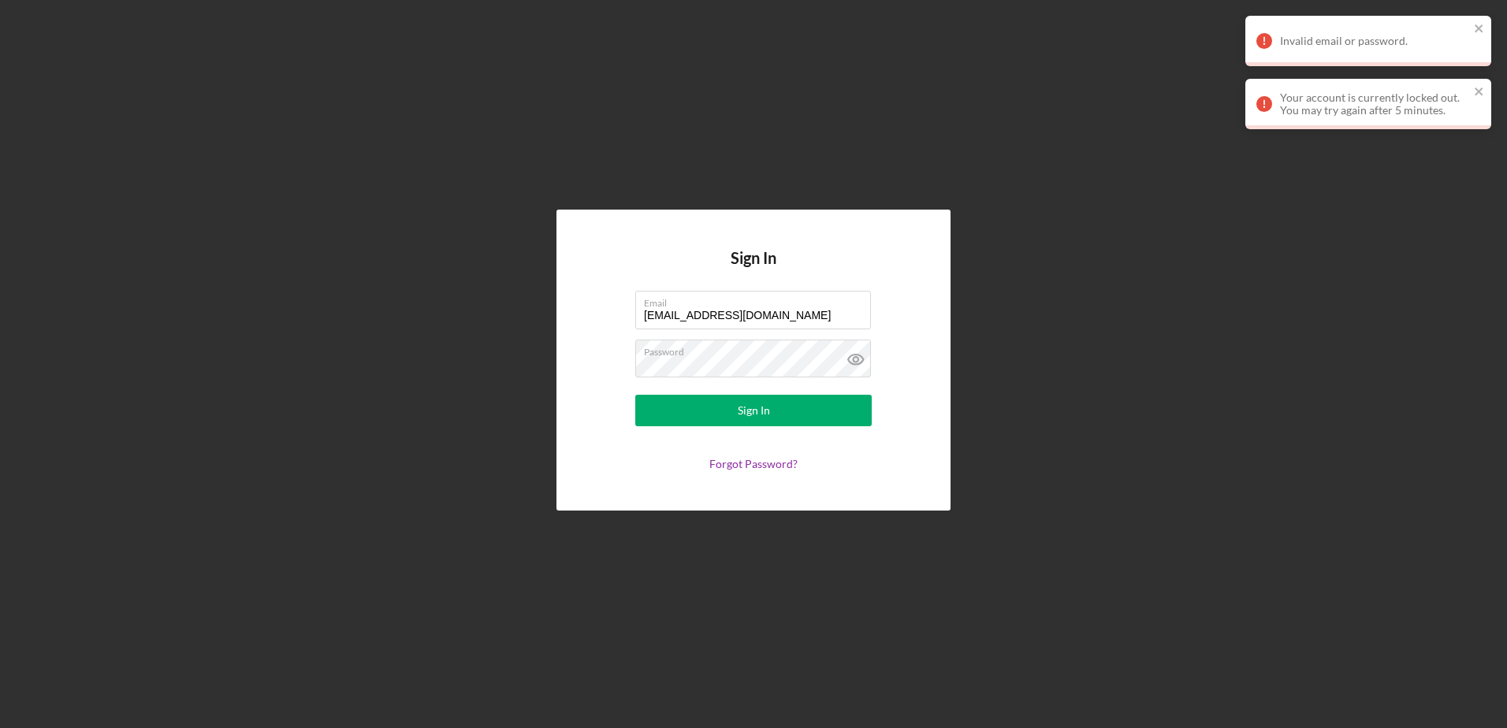
click at [913, 225] on div "Sign In Email 1063halk@gmail.com Password Sign In Forgot Password?" at bounding box center [754, 360] width 394 height 300
click at [1473, 21] on div "Invalid email or password." at bounding box center [1369, 41] width 246 height 50
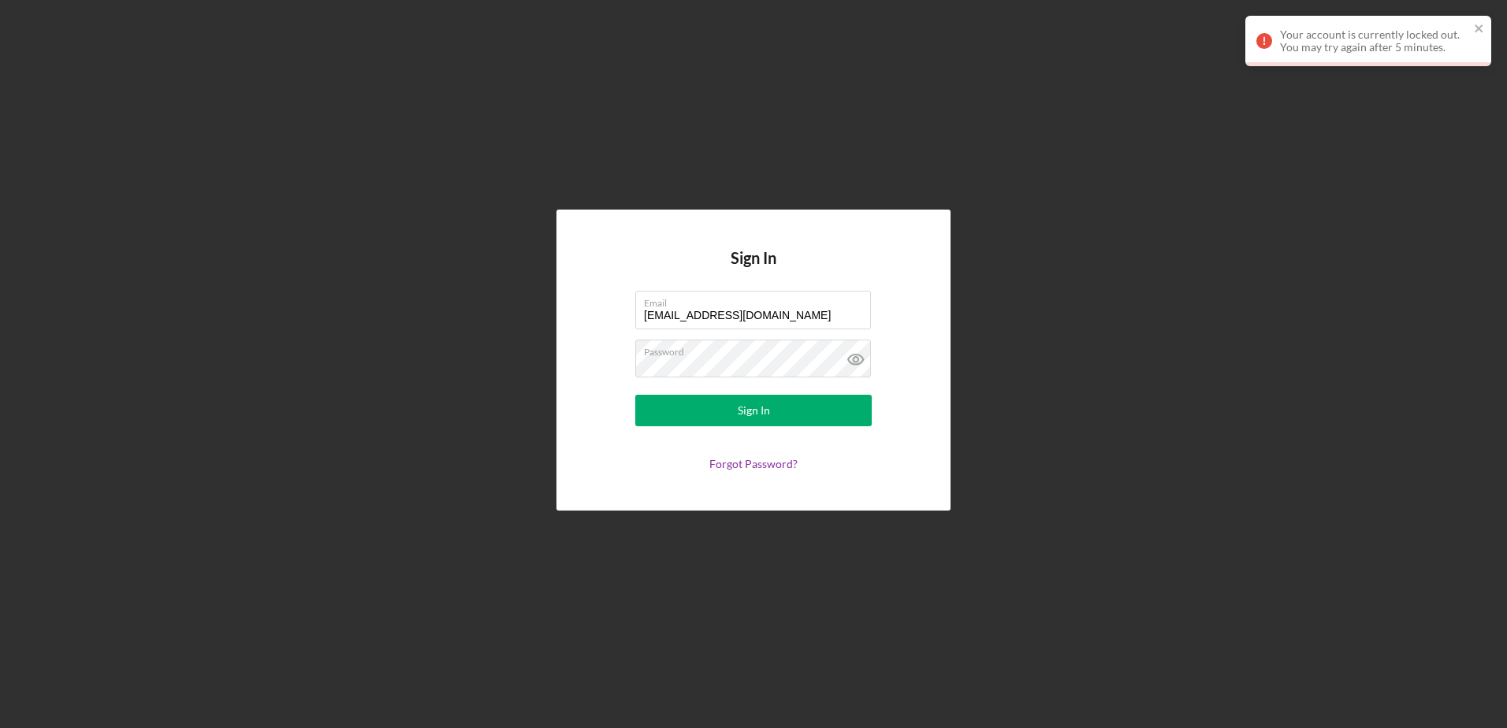
click at [1484, 80] on div "Your account is currently locked out. You may try again after 5 minutes." at bounding box center [1368, 47] width 252 height 69
click at [1477, 26] on icon "close" at bounding box center [1479, 28] width 11 height 13
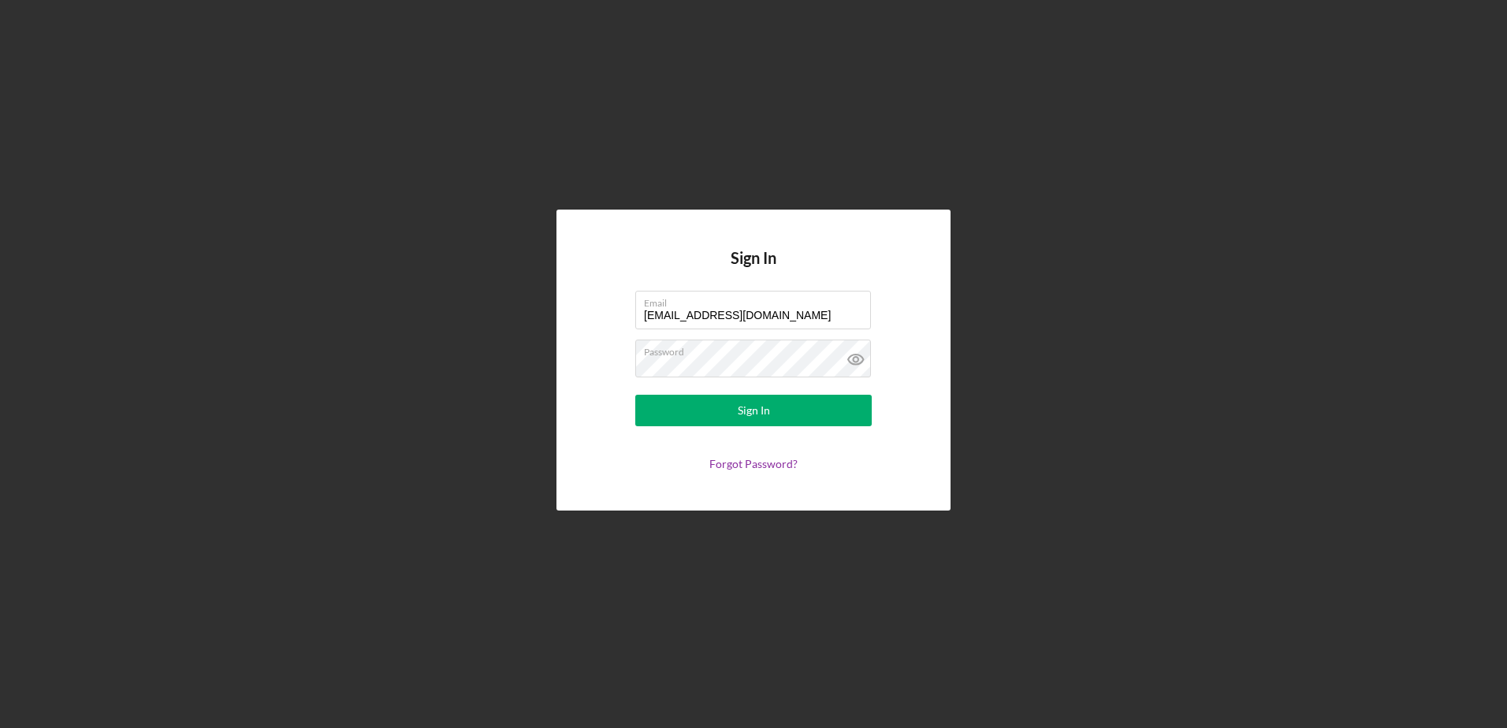
click at [966, 201] on div "Sign In Email 1063halk@gmail.com Password Sign In Forgot Password?" at bounding box center [753, 360] width 1491 height 721
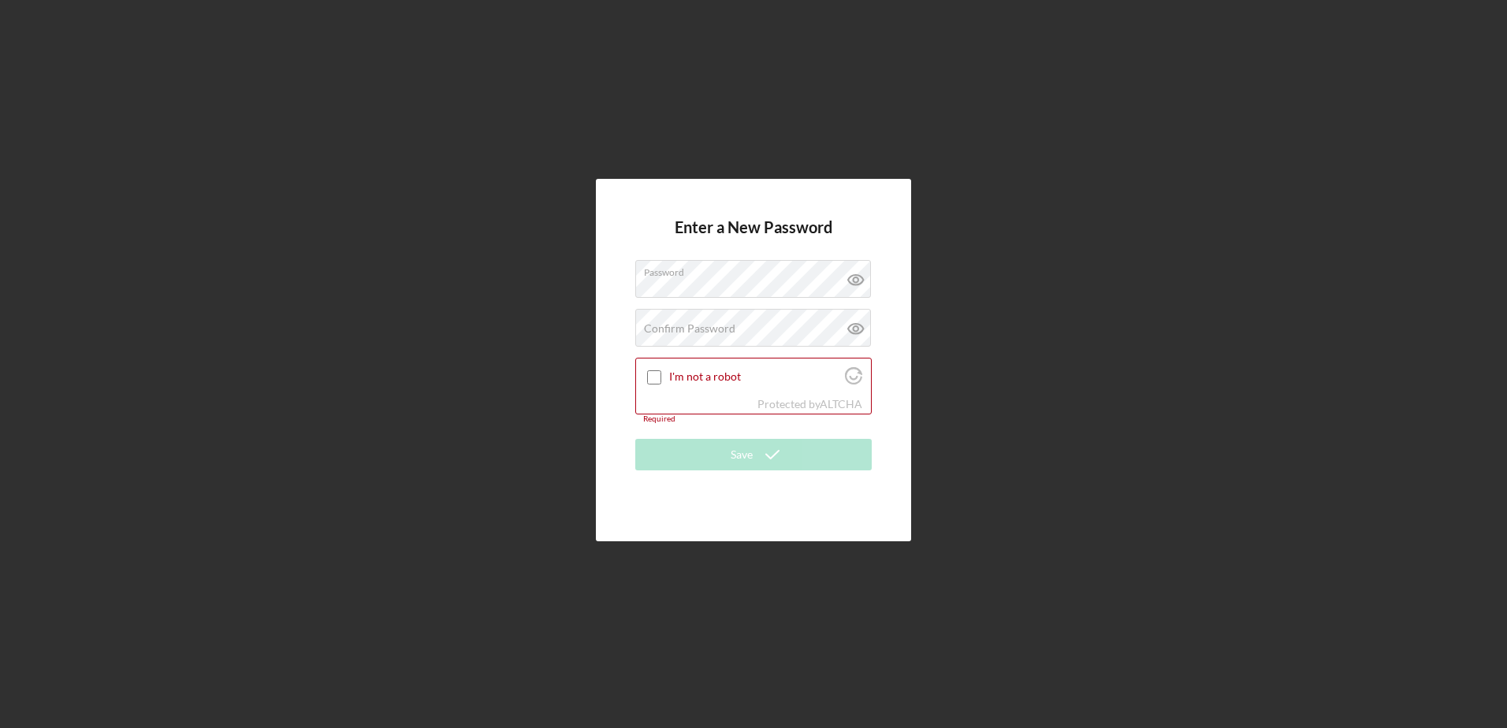
click at [1212, 508] on div "Enter a New Password Password Confirm Password Passwords do not match. I'm not …" at bounding box center [753, 360] width 1491 height 721
click at [669, 326] on label "Confirm Password" at bounding box center [689, 328] width 91 height 13
click at [658, 385] on div at bounding box center [654, 377] width 19 height 19
click at [847, 279] on icon at bounding box center [855, 279] width 39 height 39
click at [862, 326] on icon at bounding box center [855, 329] width 15 height 10
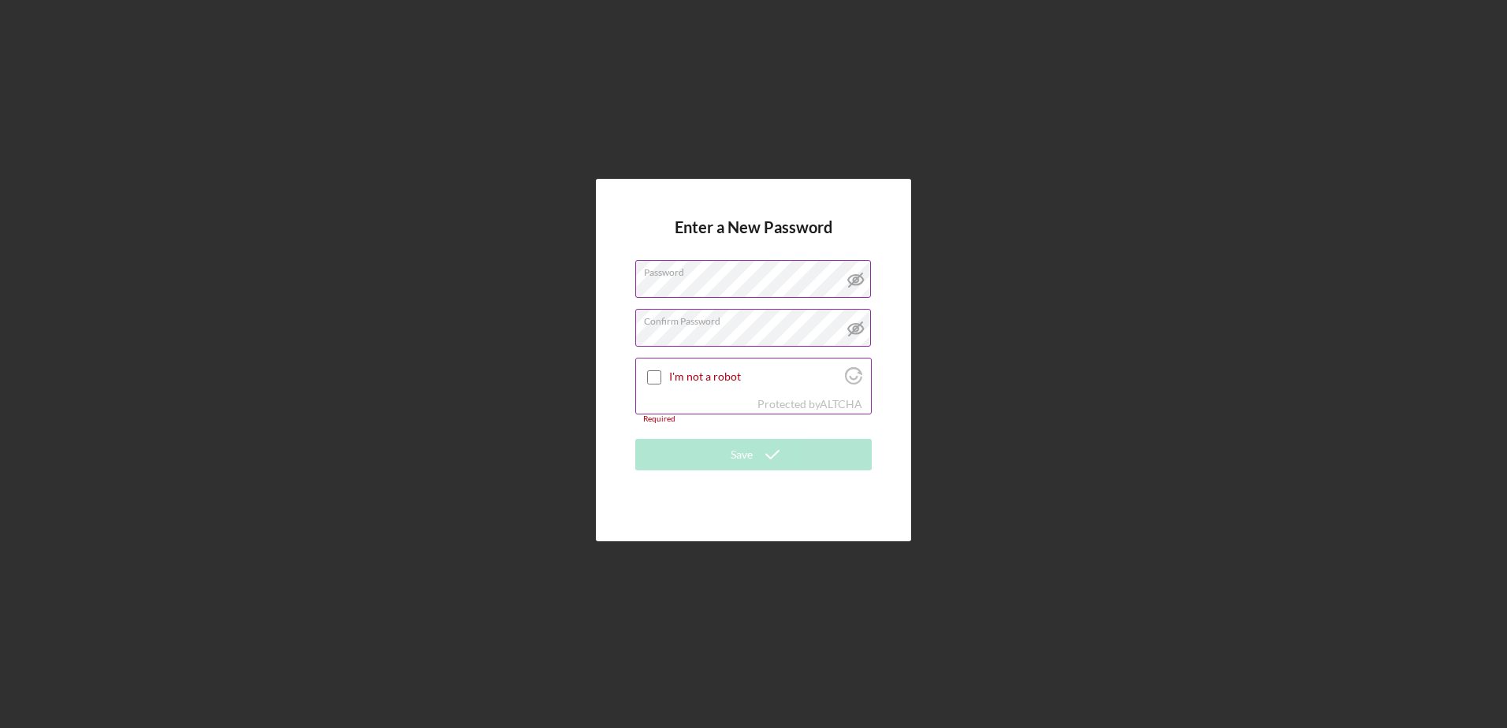
click at [654, 372] on input "I'm not a robot" at bounding box center [654, 378] width 14 height 14
checkbox input "true"
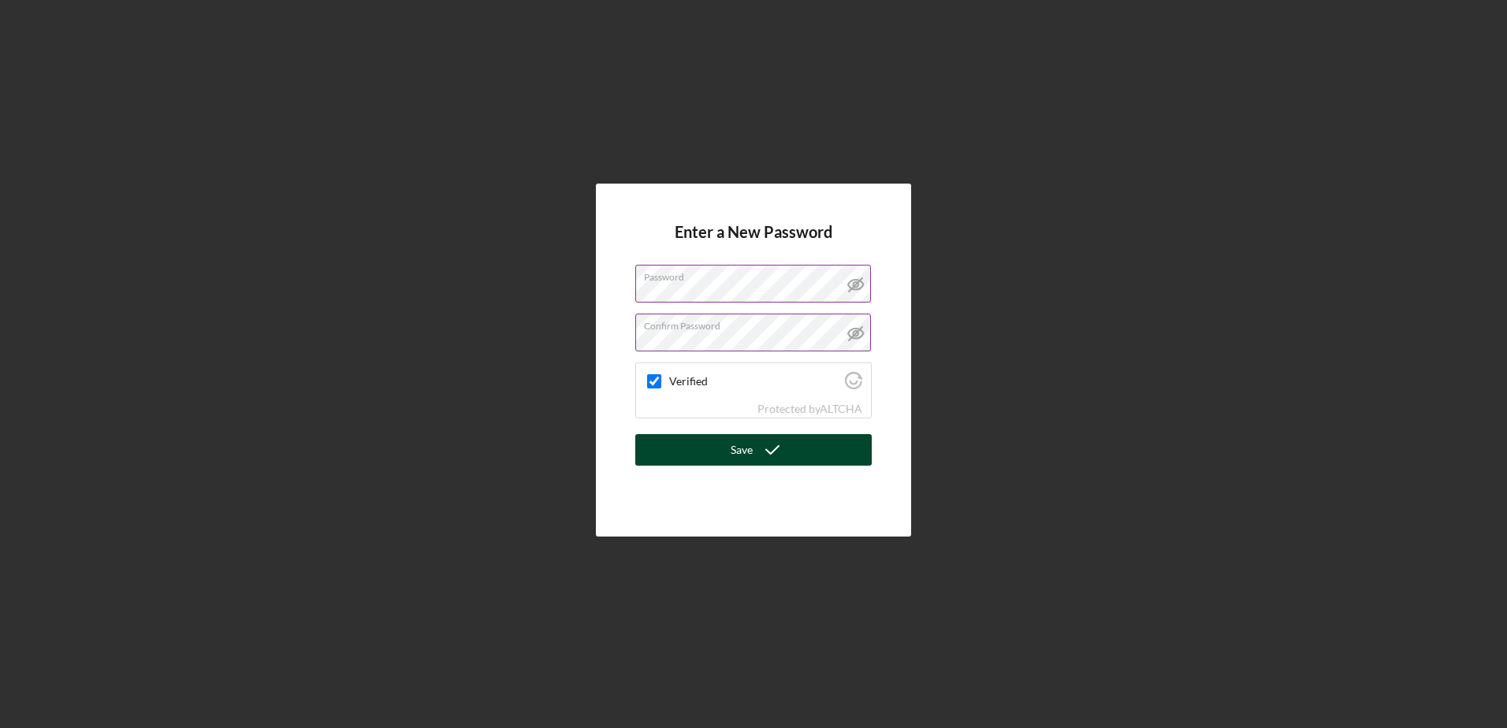
click at [735, 452] on div "Save" at bounding box center [742, 450] width 22 height 32
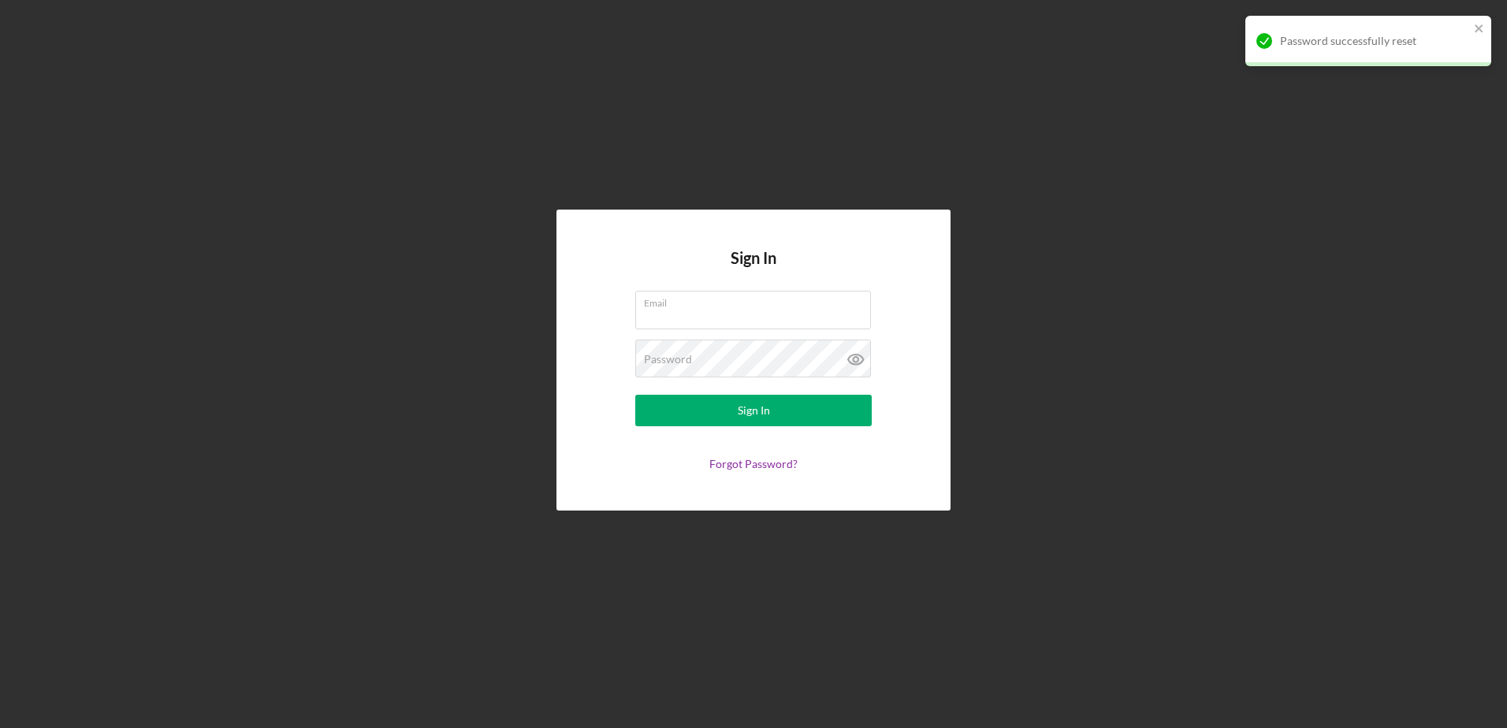
type input "GLC Tee's"
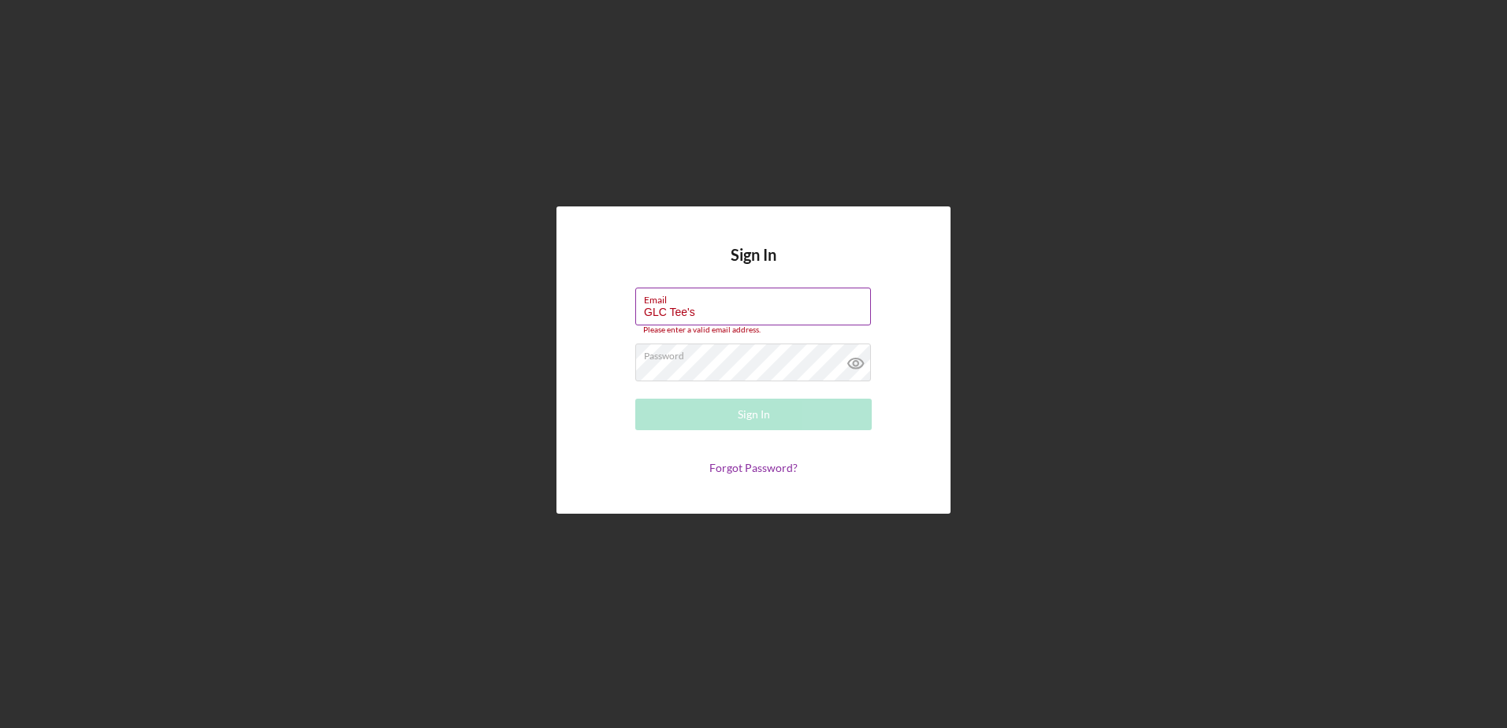
click at [751, 321] on input "GLC Tee's" at bounding box center [753, 307] width 236 height 38
click at [728, 311] on input "GLC Tee's" at bounding box center [753, 307] width 236 height 38
drag, startPoint x: 737, startPoint y: 309, endPoint x: 534, endPoint y: 294, distance: 203.9
click at [534, 294] on div "Sign In Email GLC Tee's Please enter a valid email address. Password Sign In Fo…" at bounding box center [753, 360] width 1491 height 721
click at [1358, 415] on div "Sign In Email Required Password Sign In Forgot Password?" at bounding box center [753, 360] width 1491 height 721
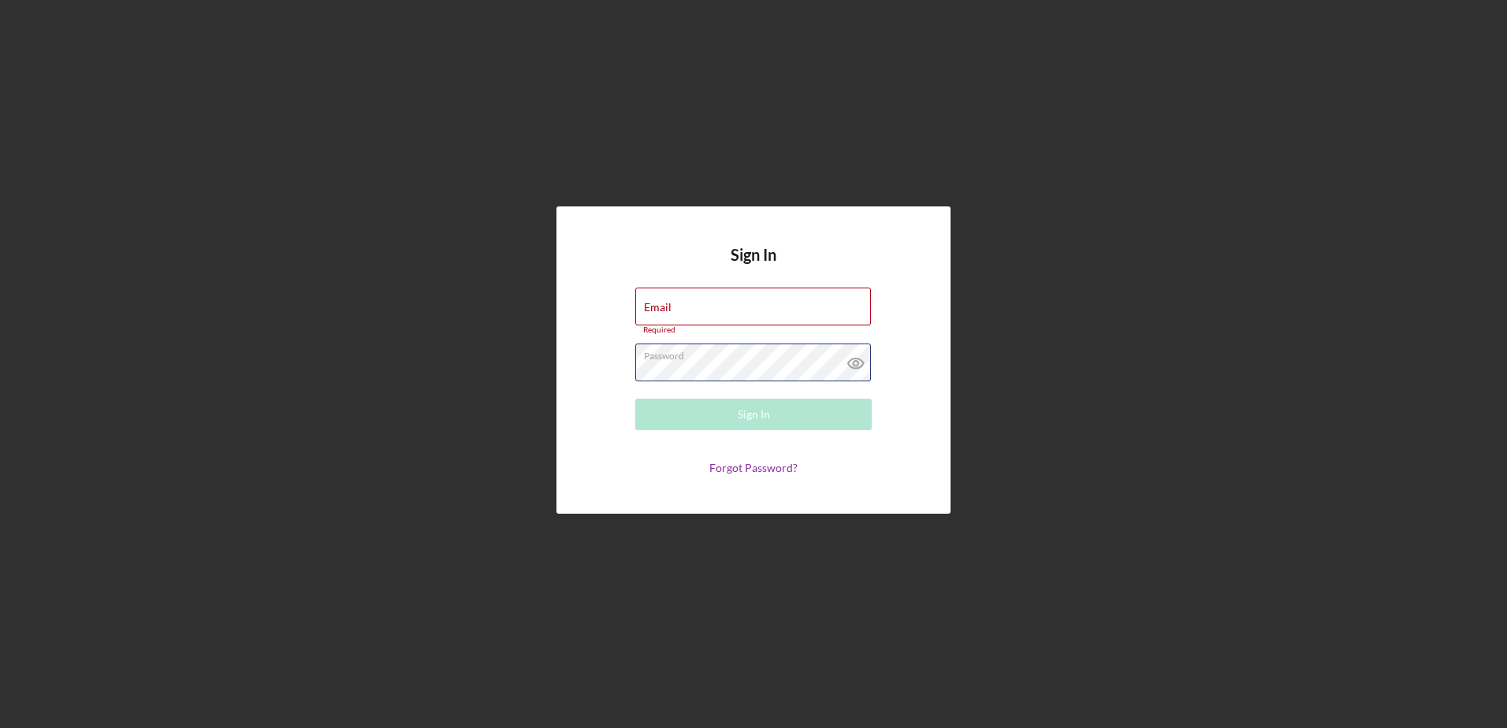
click at [617, 370] on form "Email Required Password Sign In Forgot Password?" at bounding box center [753, 382] width 315 height 188
click at [707, 300] on div "Email Required" at bounding box center [753, 311] width 236 height 47
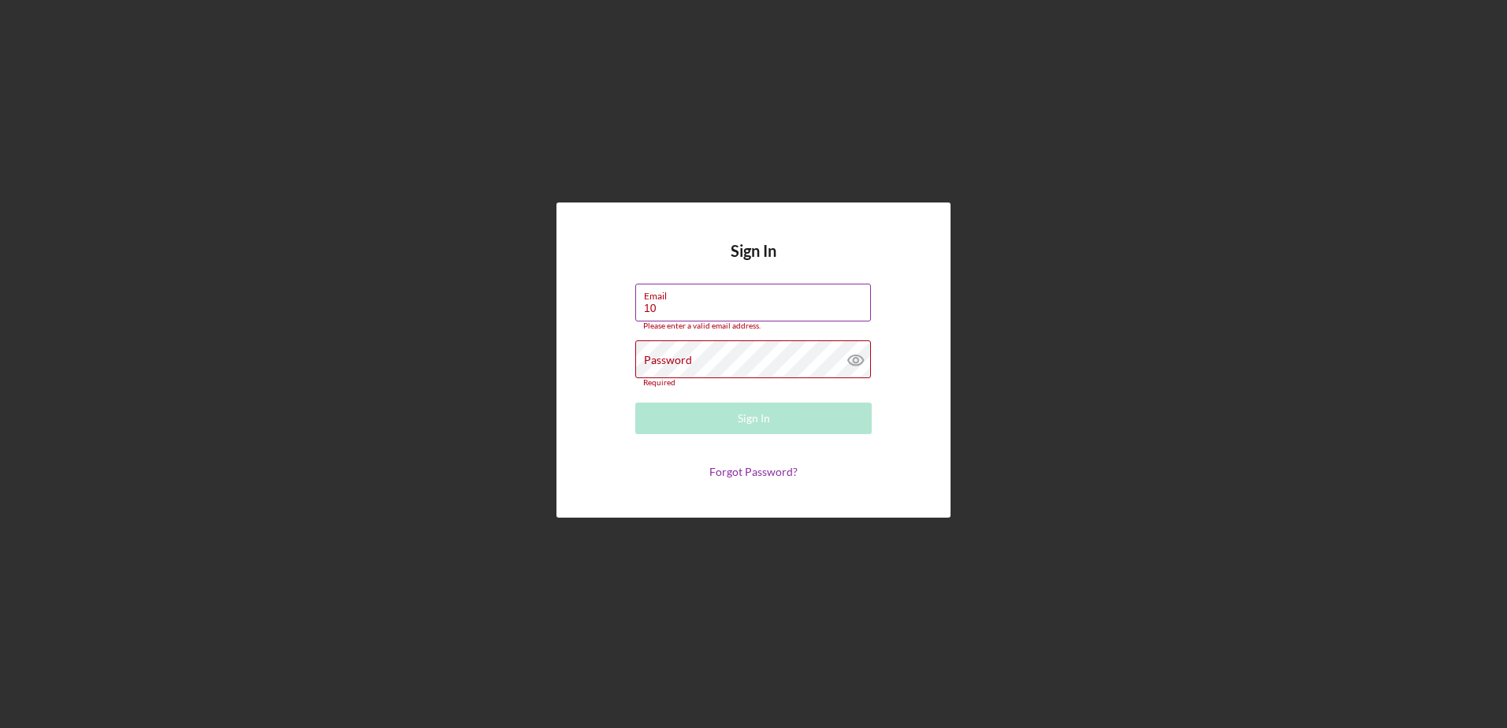
type input "1063halk@gmail.com"
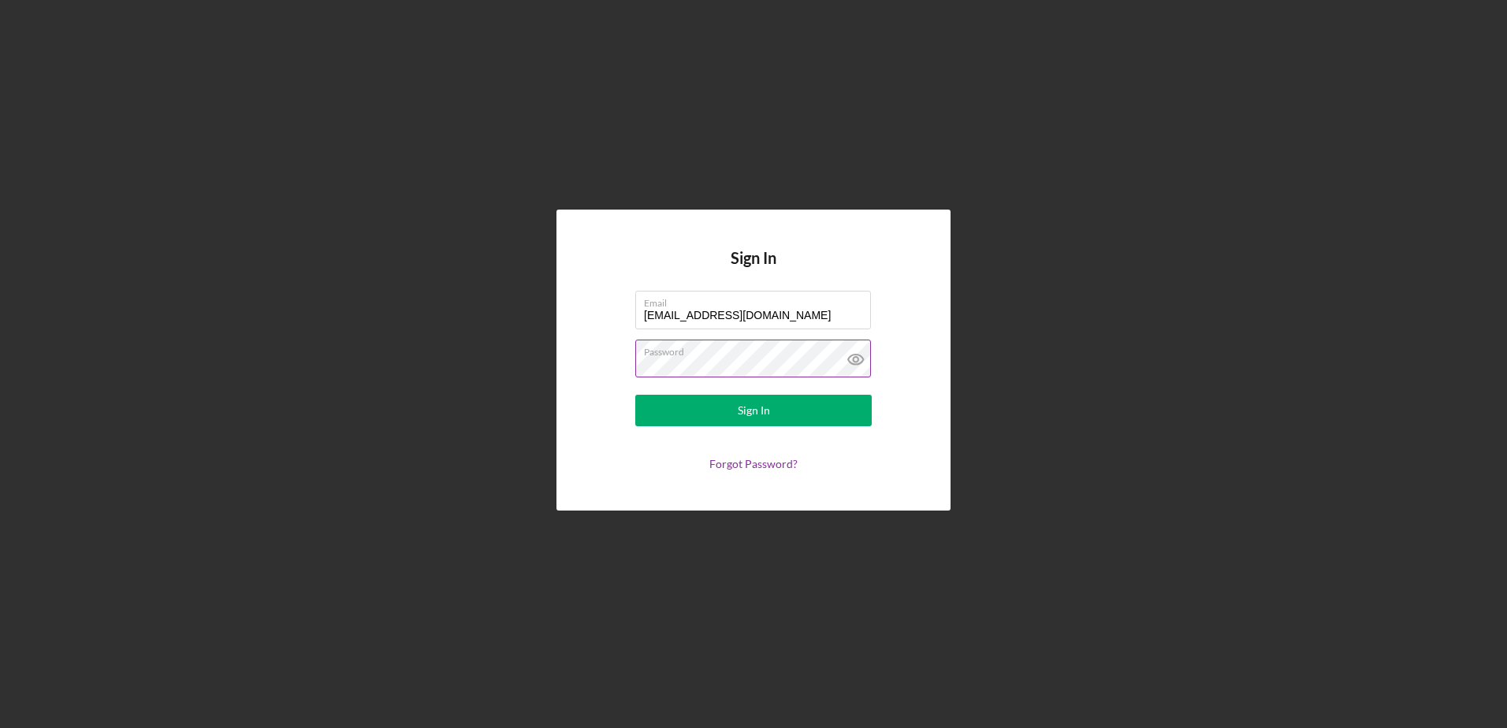
click at [860, 350] on icon at bounding box center [855, 359] width 39 height 39
click at [644, 416] on button "Sign In" at bounding box center [753, 411] width 236 height 32
click at [749, 417] on div "Sign In" at bounding box center [754, 411] width 32 height 32
